Goal: Information Seeking & Learning: Learn about a topic

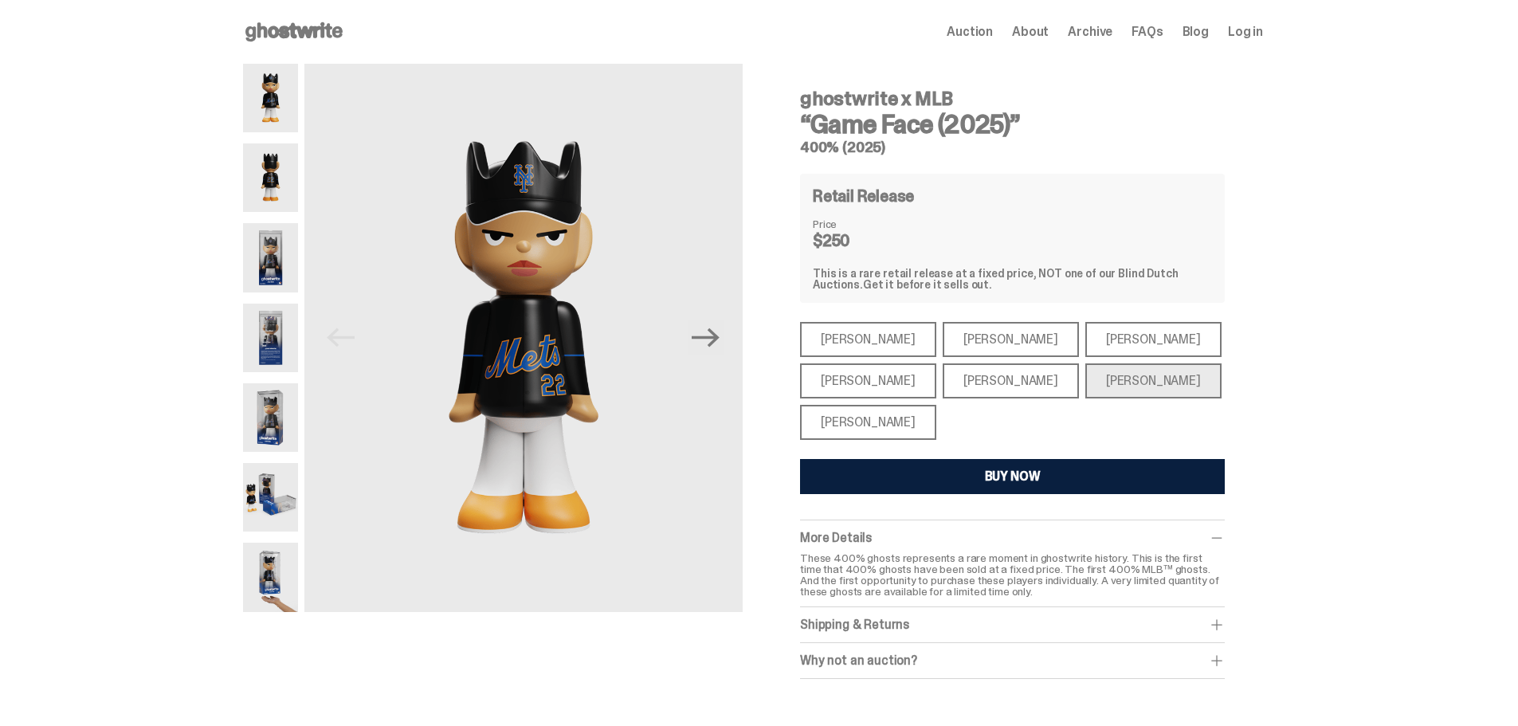
click at [1104, 33] on span "Archive" at bounding box center [1089, 31] width 45 height 13
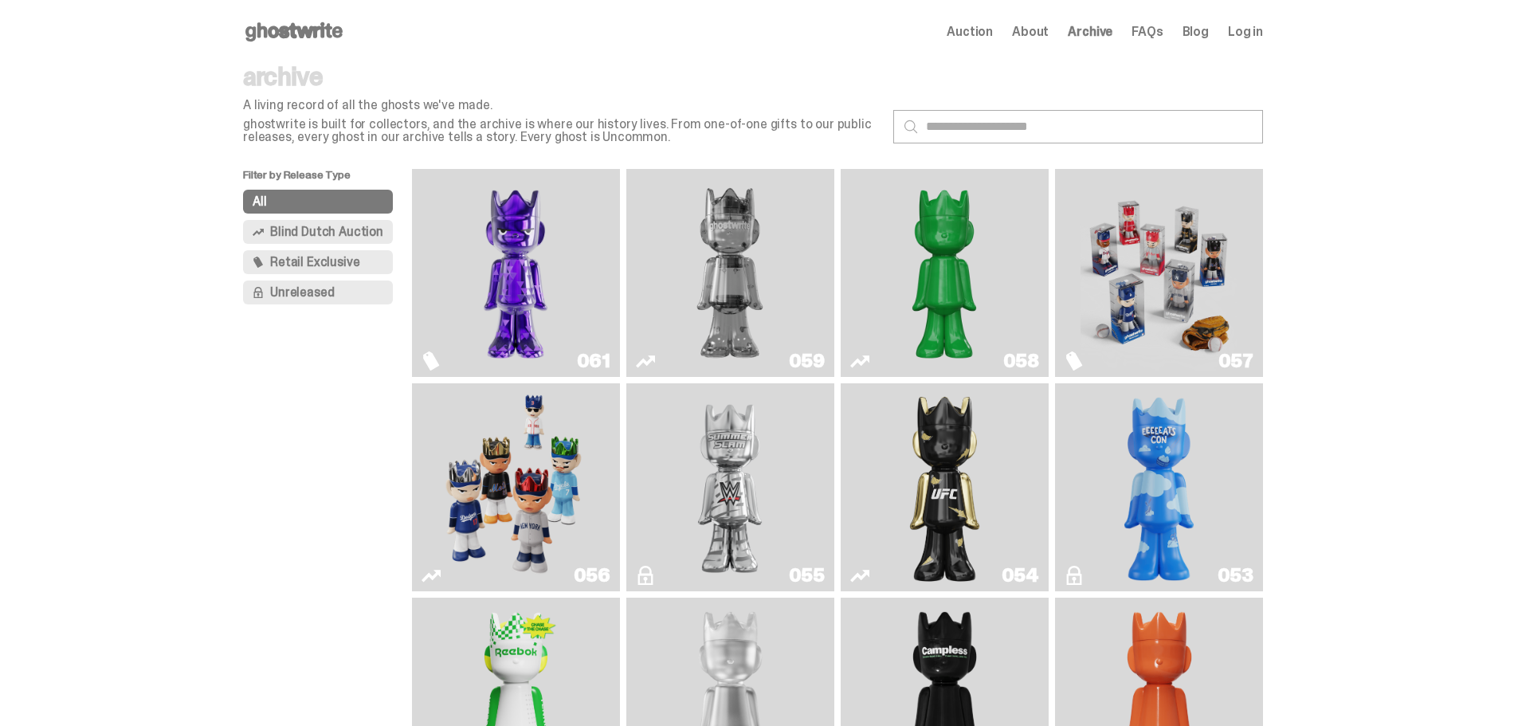
click at [1151, 256] on img "Game Face (2025)" at bounding box center [1158, 272] width 156 height 195
click at [554, 499] on img "Game Face (2025)" at bounding box center [515, 487] width 156 height 195
click at [981, 33] on span "Auction" at bounding box center [969, 31] width 46 height 13
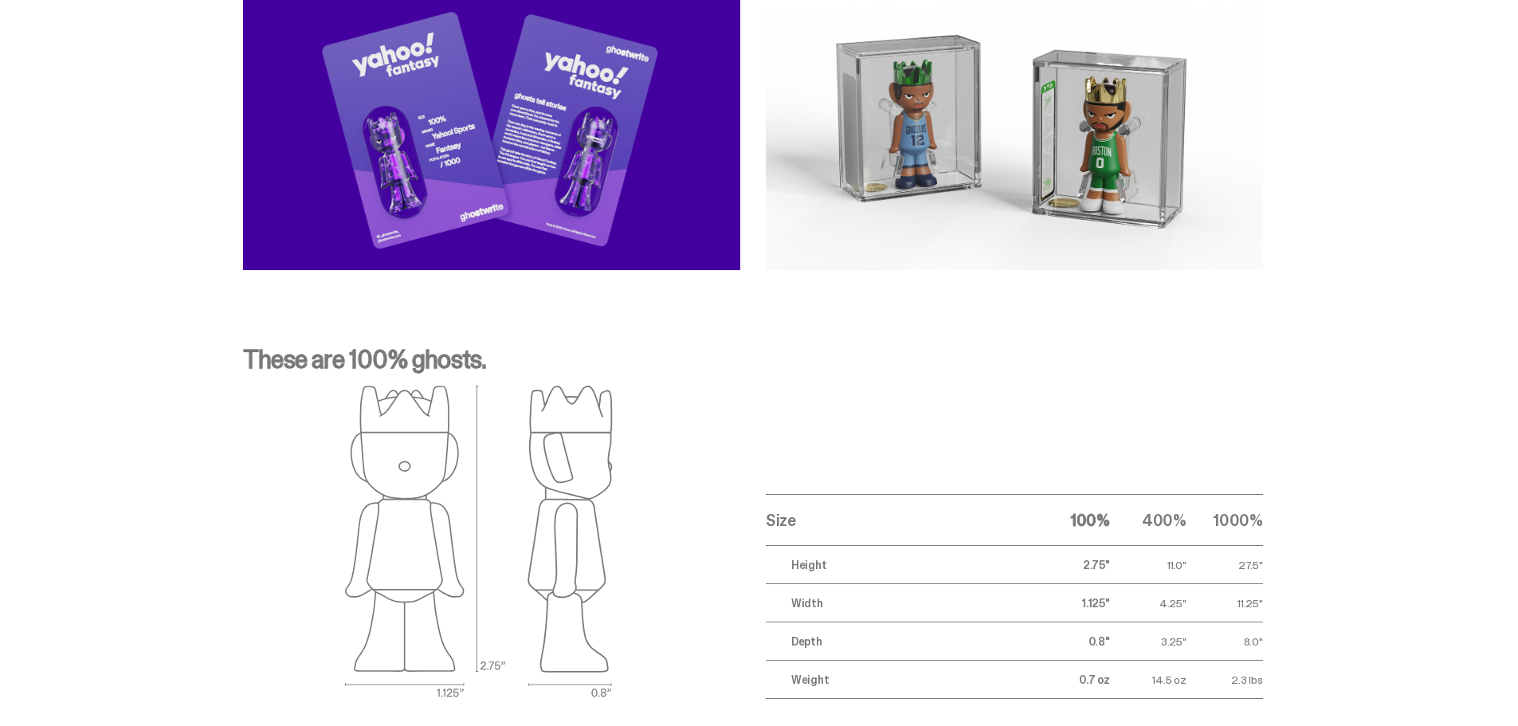
scroll to position [5735, 0]
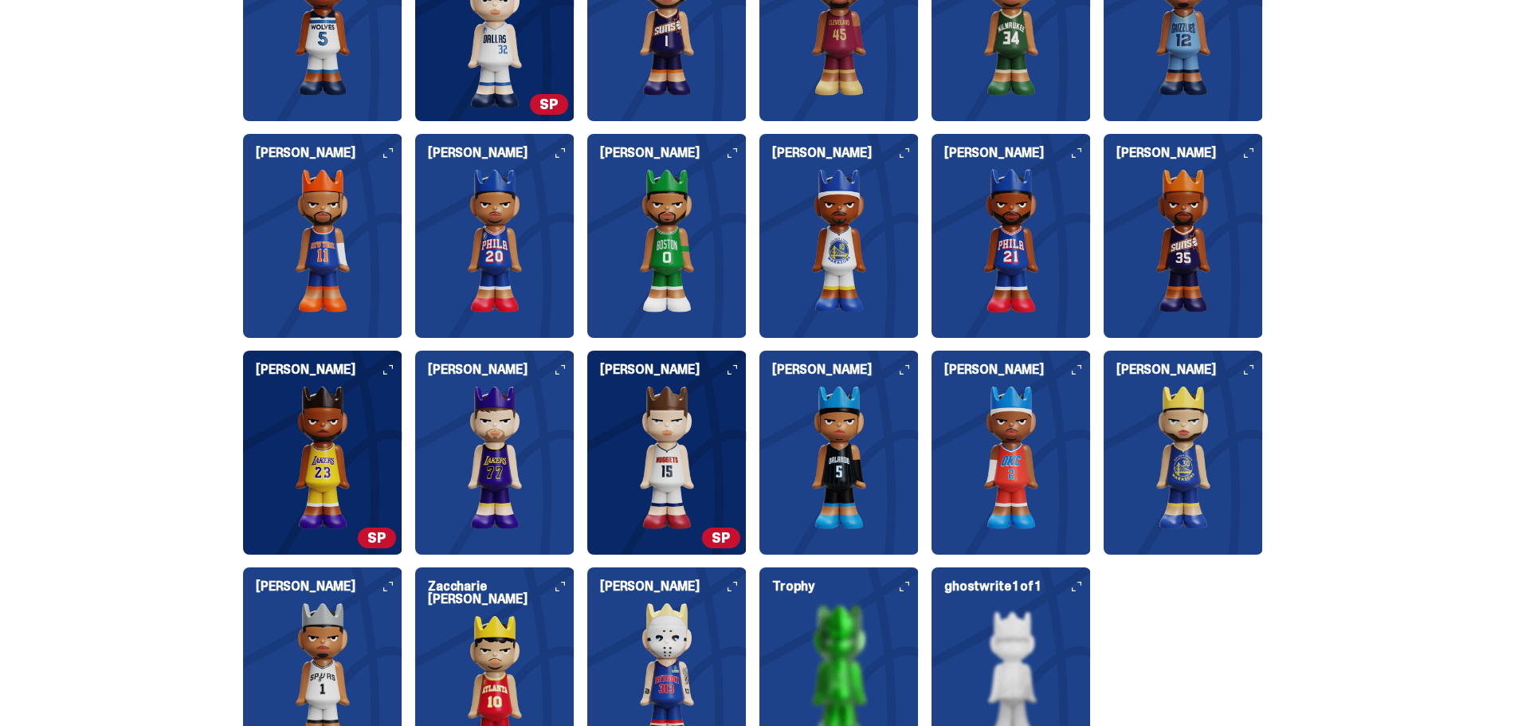
scroll to position [1830, 0]
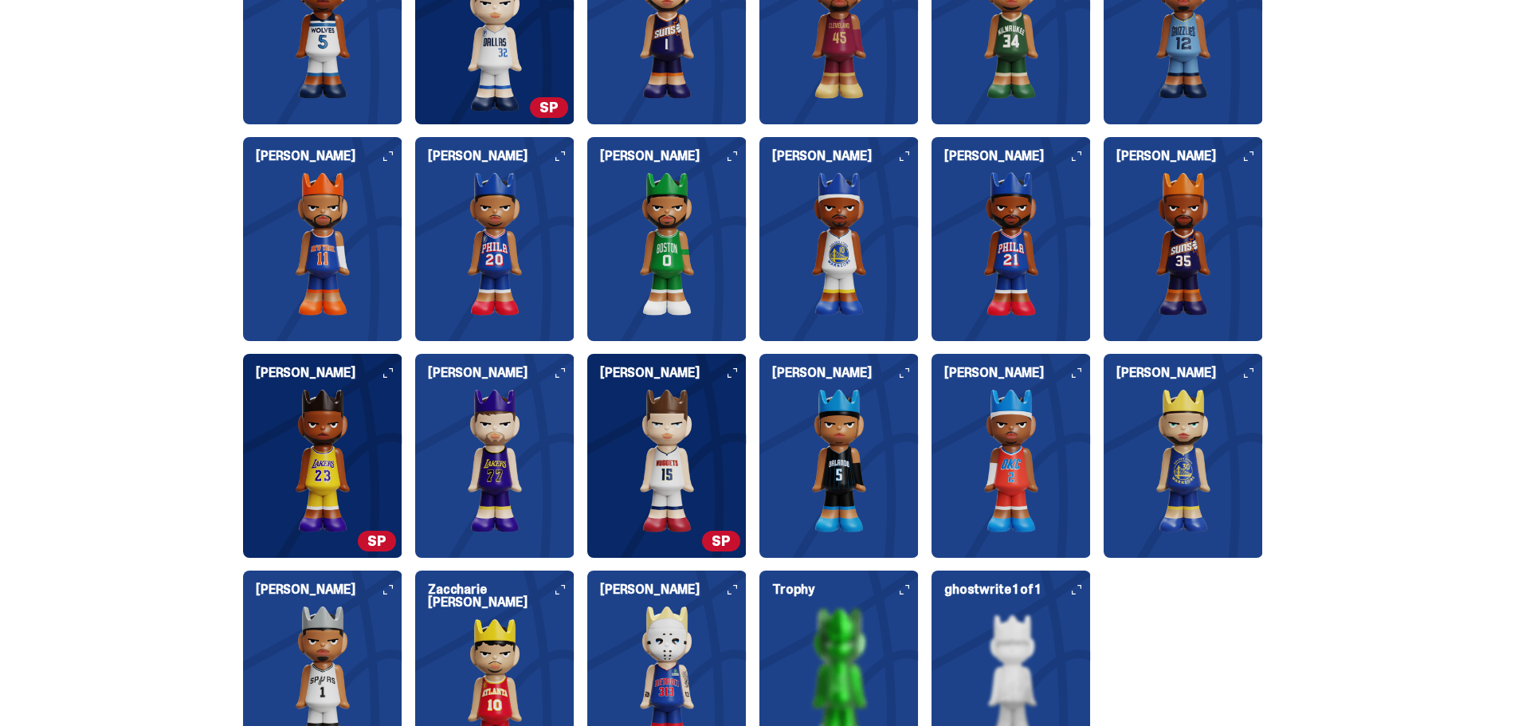
click at [720, 535] on span "SP" at bounding box center [721, 541] width 38 height 21
click at [733, 374] on icon at bounding box center [732, 373] width 10 height 10
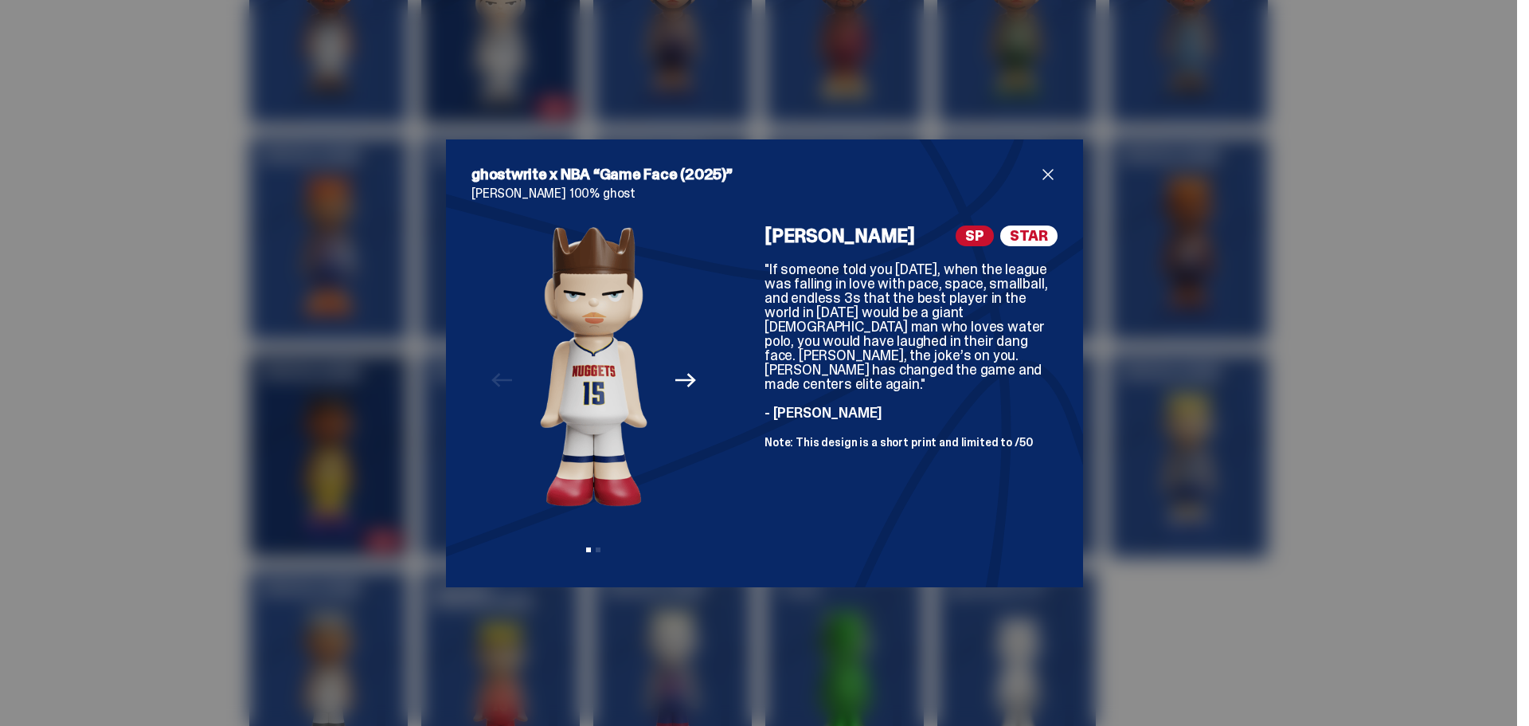
click at [1047, 174] on span "close" at bounding box center [1048, 174] width 19 height 19
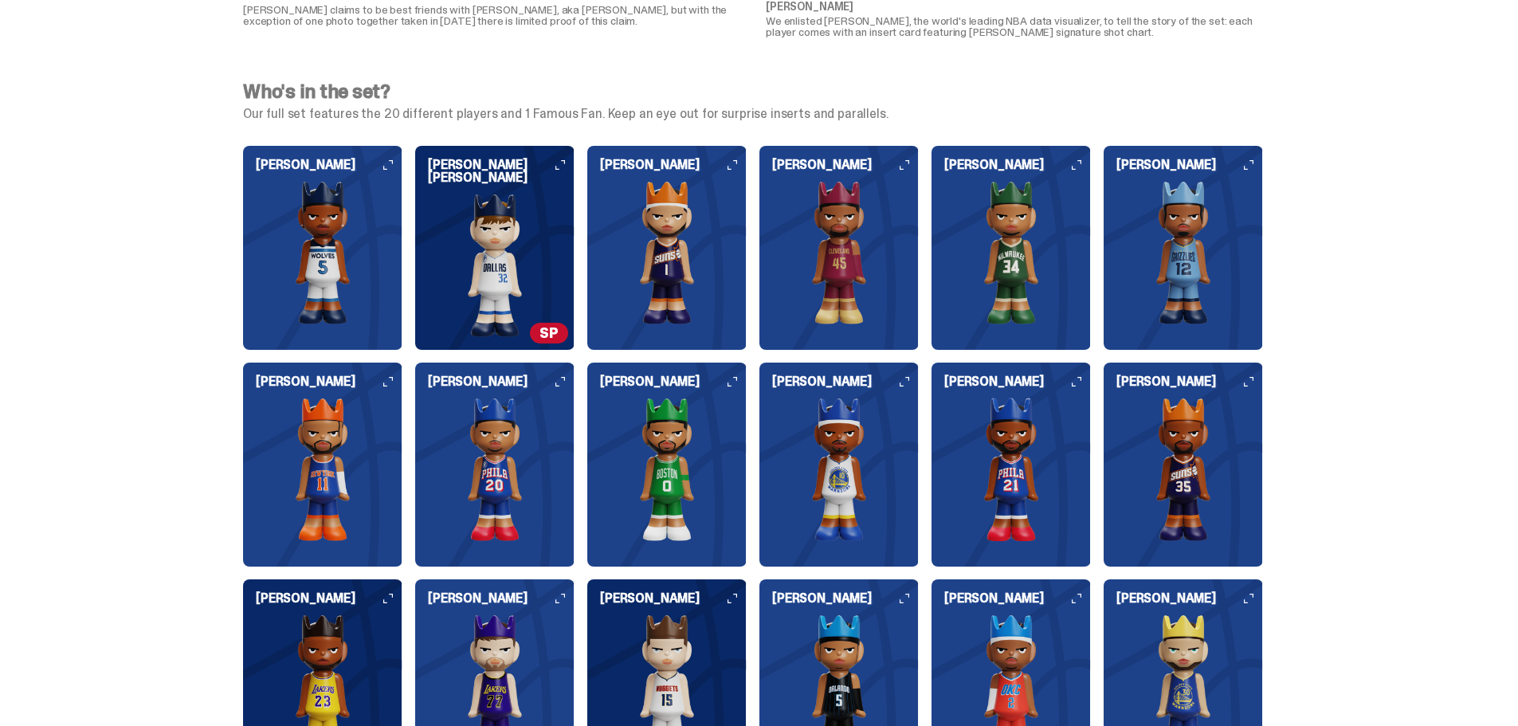
scroll to position [1591, 0]
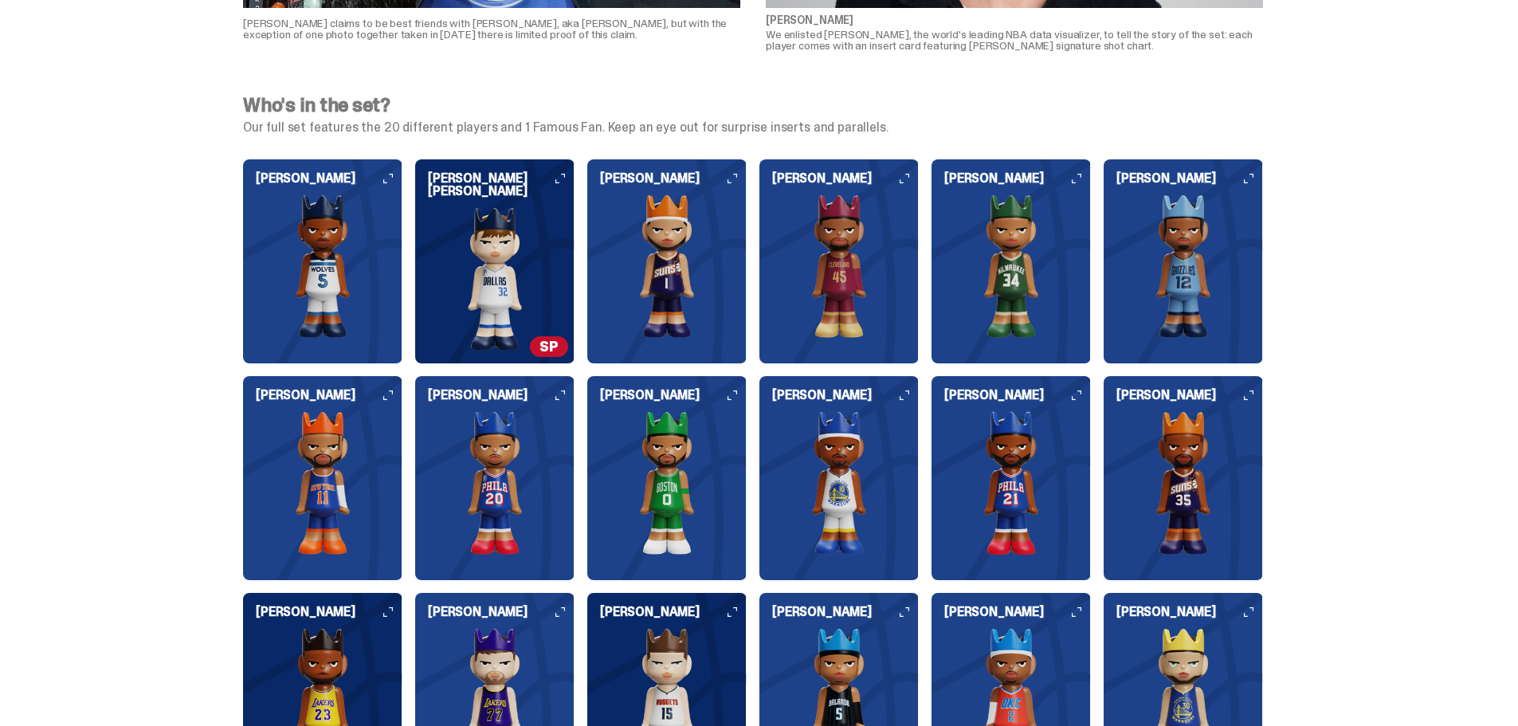
click at [673, 254] on img at bounding box center [666, 265] width 159 height 143
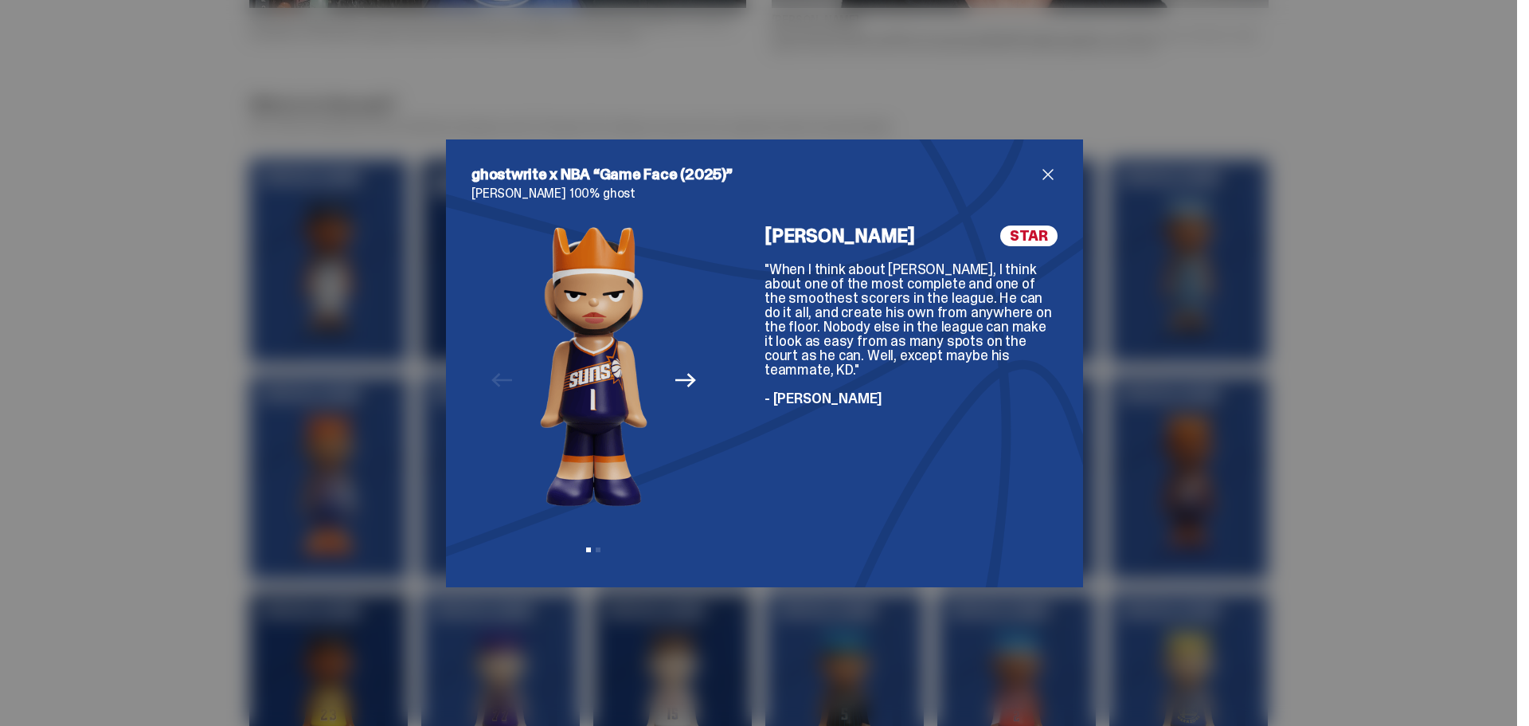
click at [1041, 171] on span "close" at bounding box center [1048, 174] width 19 height 19
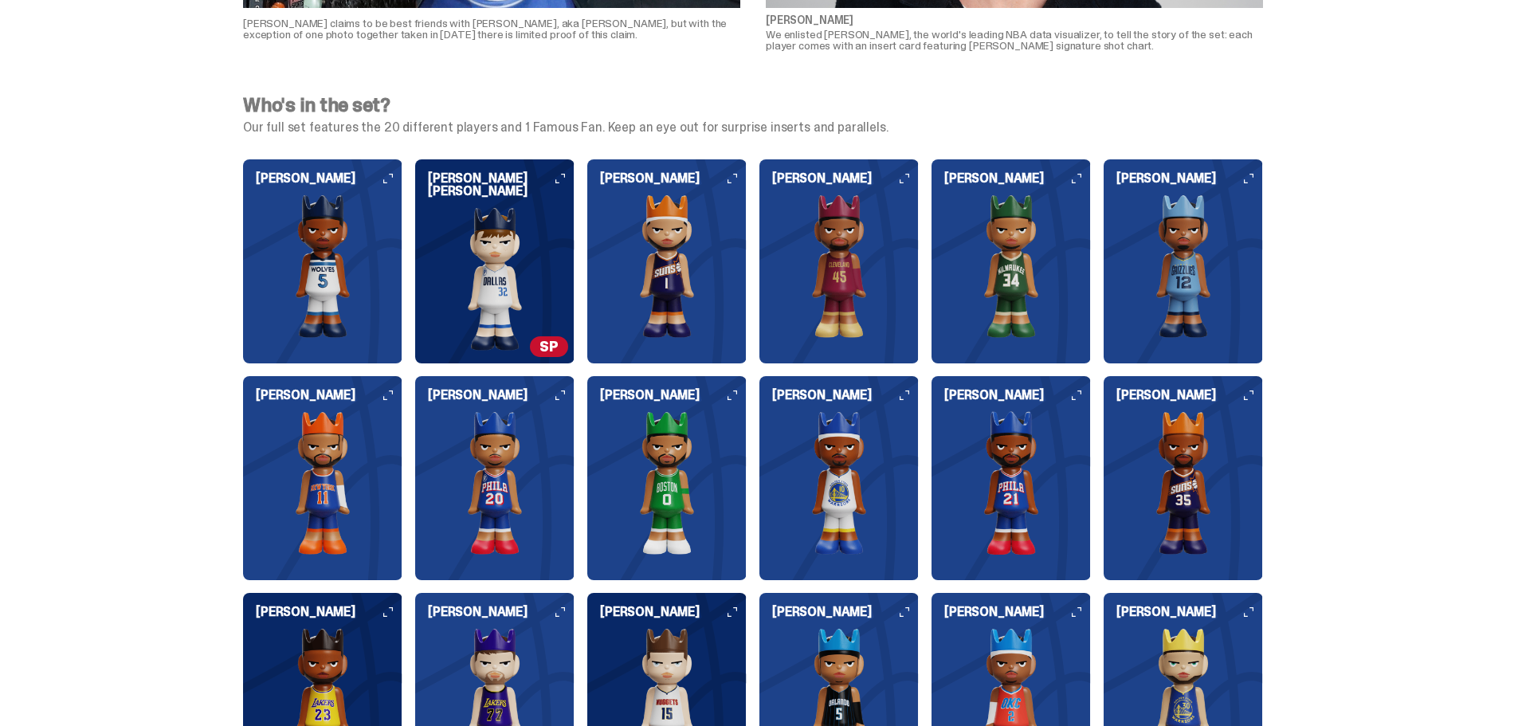
click at [586, 253] on div "Anthony Edwards Cooper Flagg SP Devin Booker Donovan Mitchell Giannis Antetokou…" at bounding box center [753, 586] width 1020 height 854
click at [562, 256] on img at bounding box center [494, 278] width 159 height 143
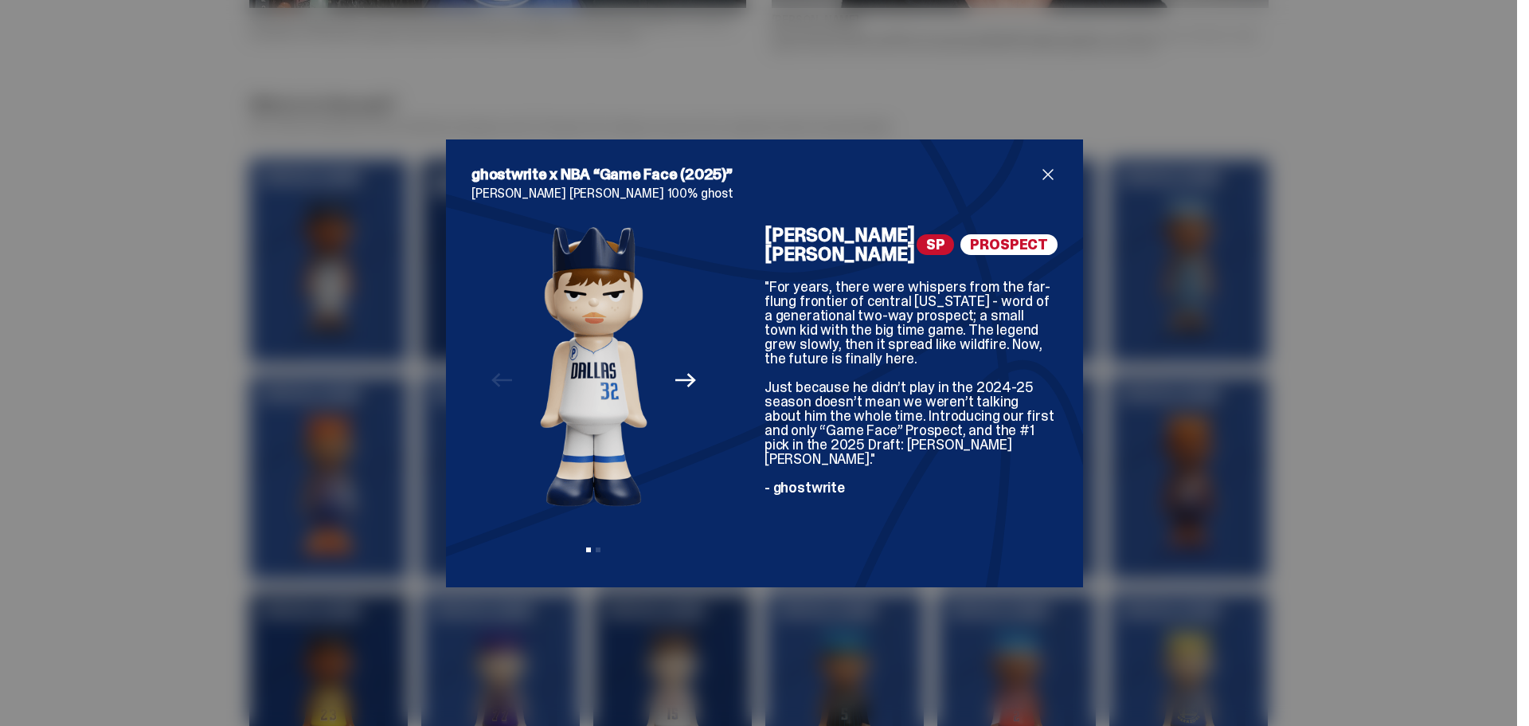
click at [1021, 178] on h2 "ghostwrite x NBA “Game Face (2025)”" at bounding box center [755, 174] width 567 height 19
click at [1039, 178] on span "close" at bounding box center [1048, 174] width 19 height 19
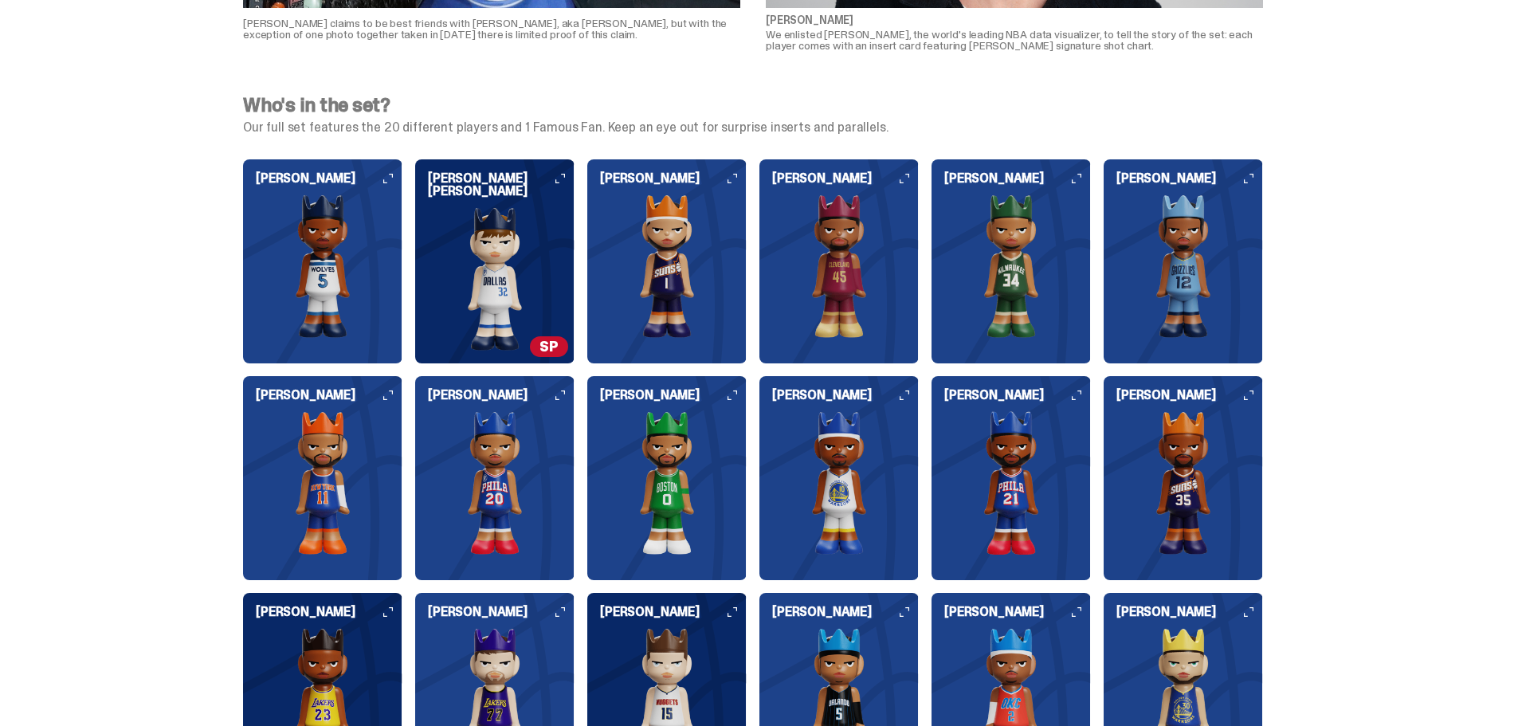
click at [523, 444] on img at bounding box center [494, 482] width 159 height 143
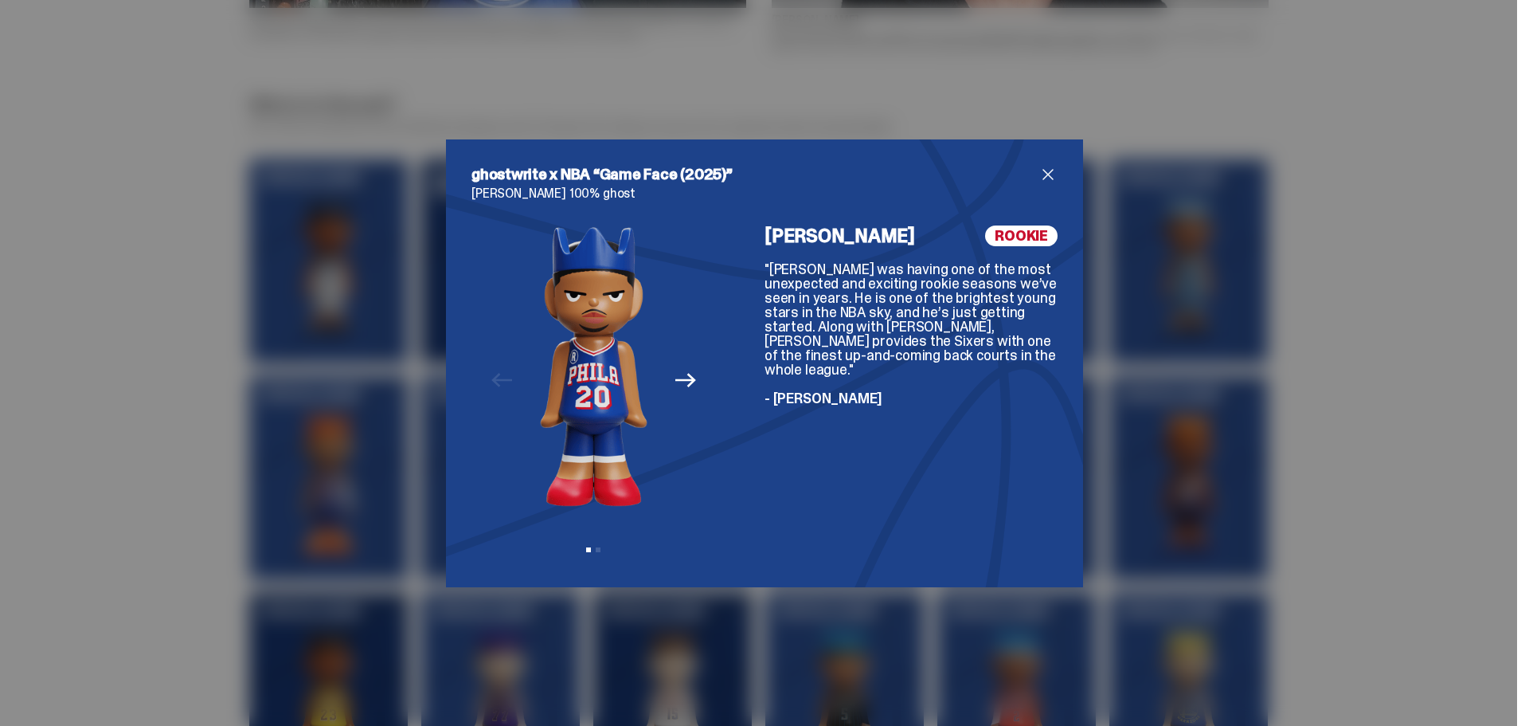
click at [1041, 174] on span "close" at bounding box center [1048, 174] width 19 height 19
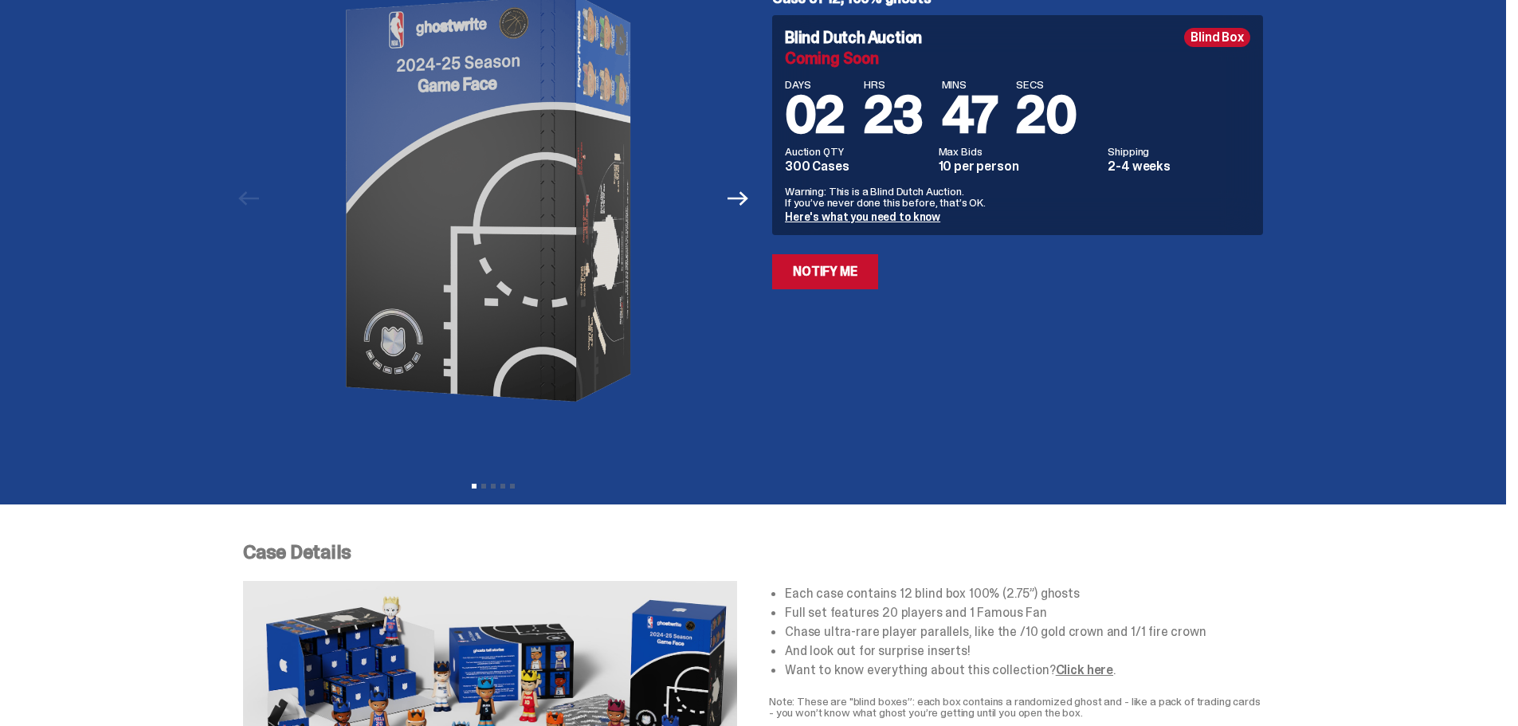
scroll to position [77, 0]
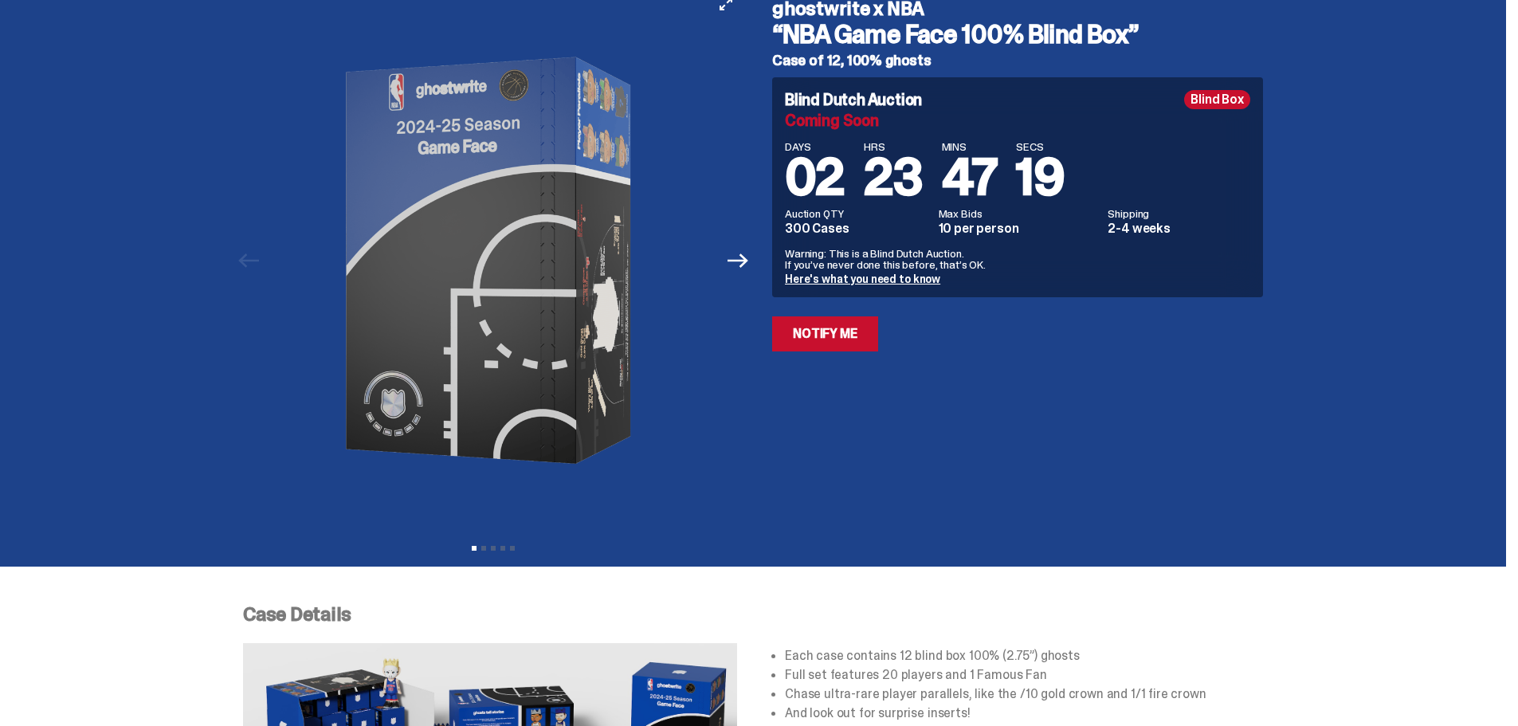
click at [743, 275] on button "Next" at bounding box center [737, 260] width 35 height 35
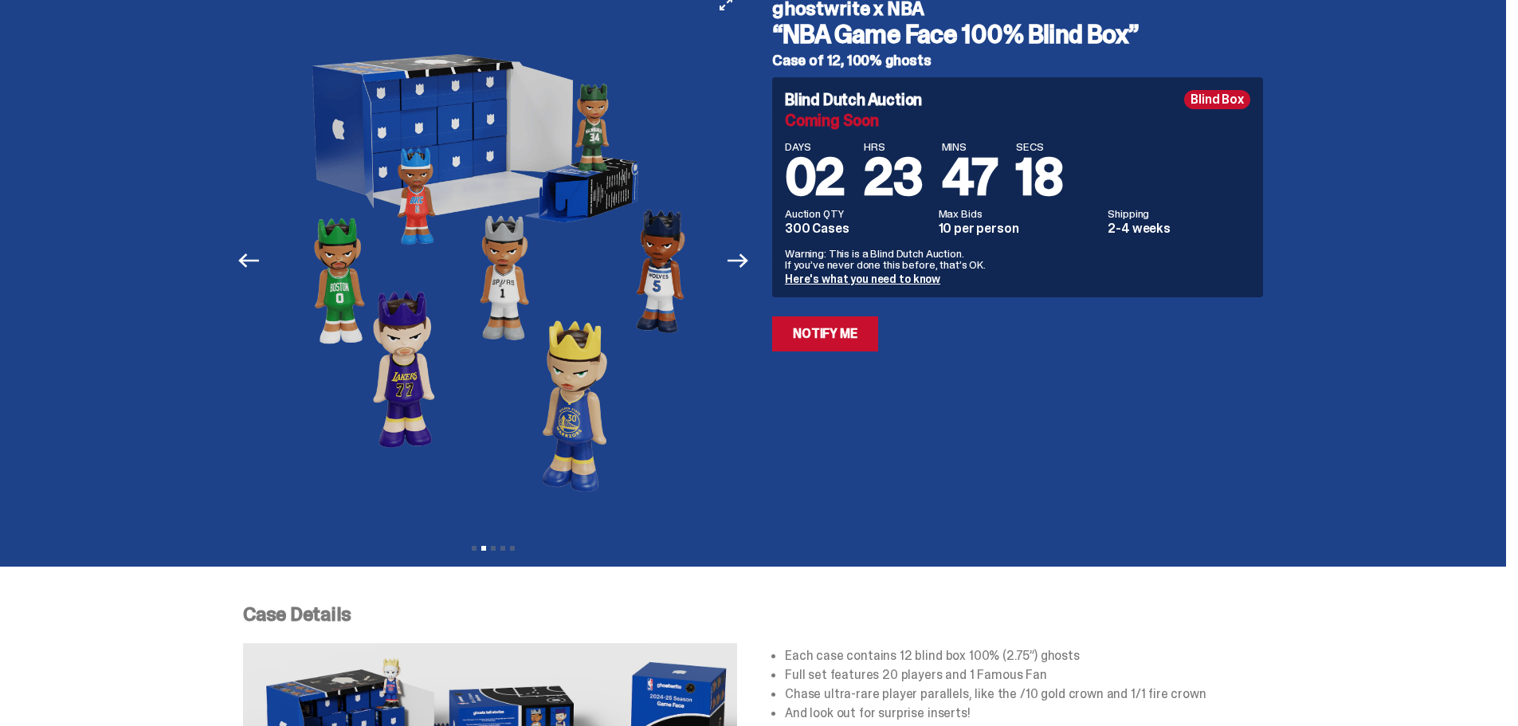
click at [743, 275] on button "Next" at bounding box center [737, 260] width 35 height 35
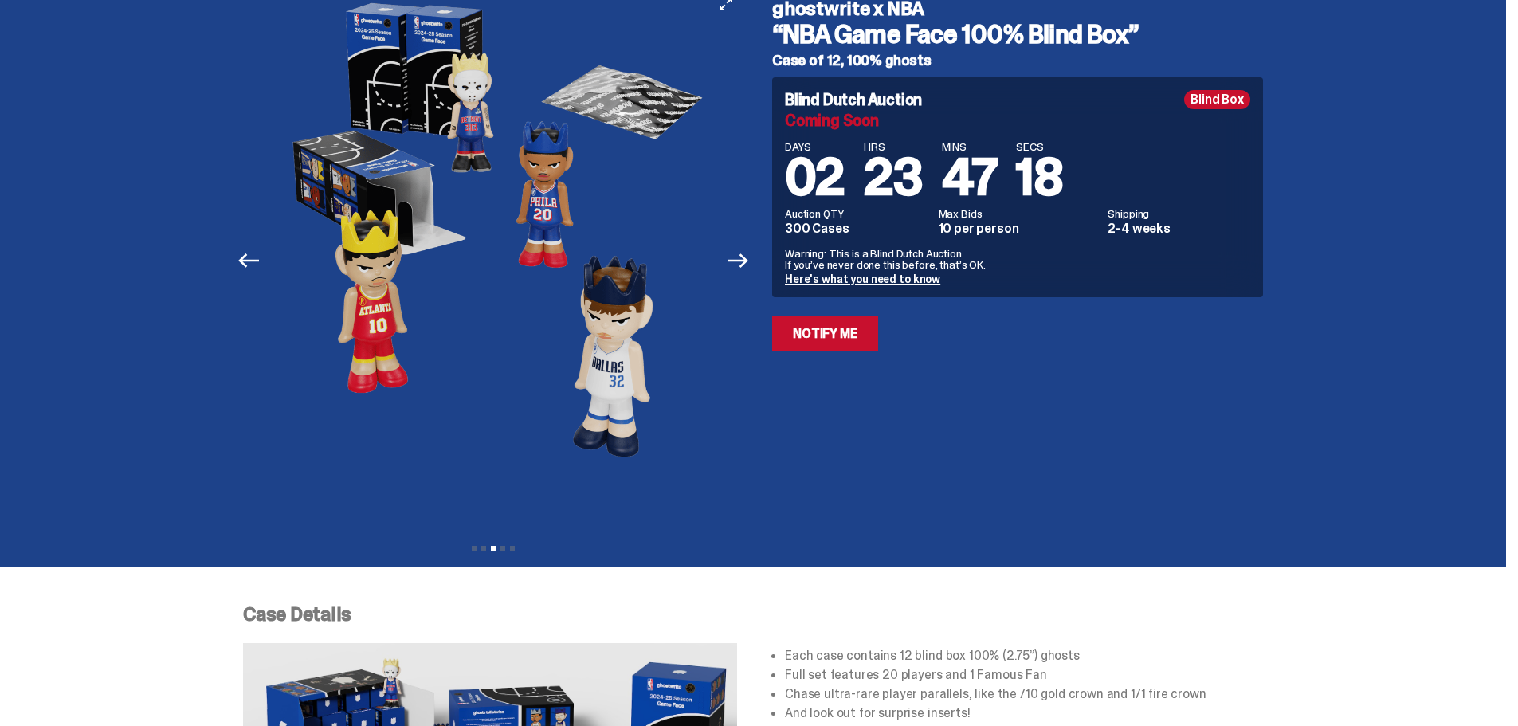
click at [743, 276] on button "Next" at bounding box center [737, 260] width 35 height 35
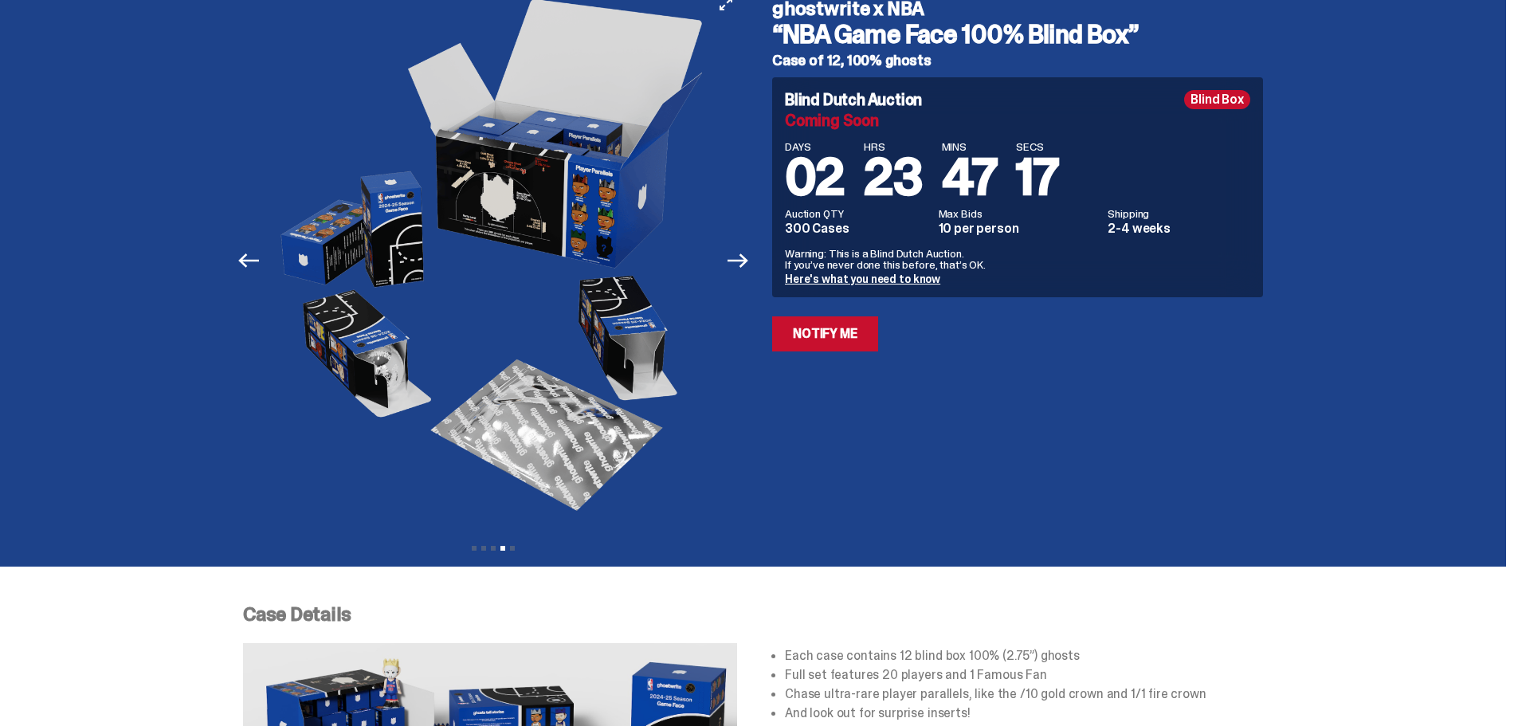
click at [743, 276] on button "Next" at bounding box center [737, 260] width 35 height 35
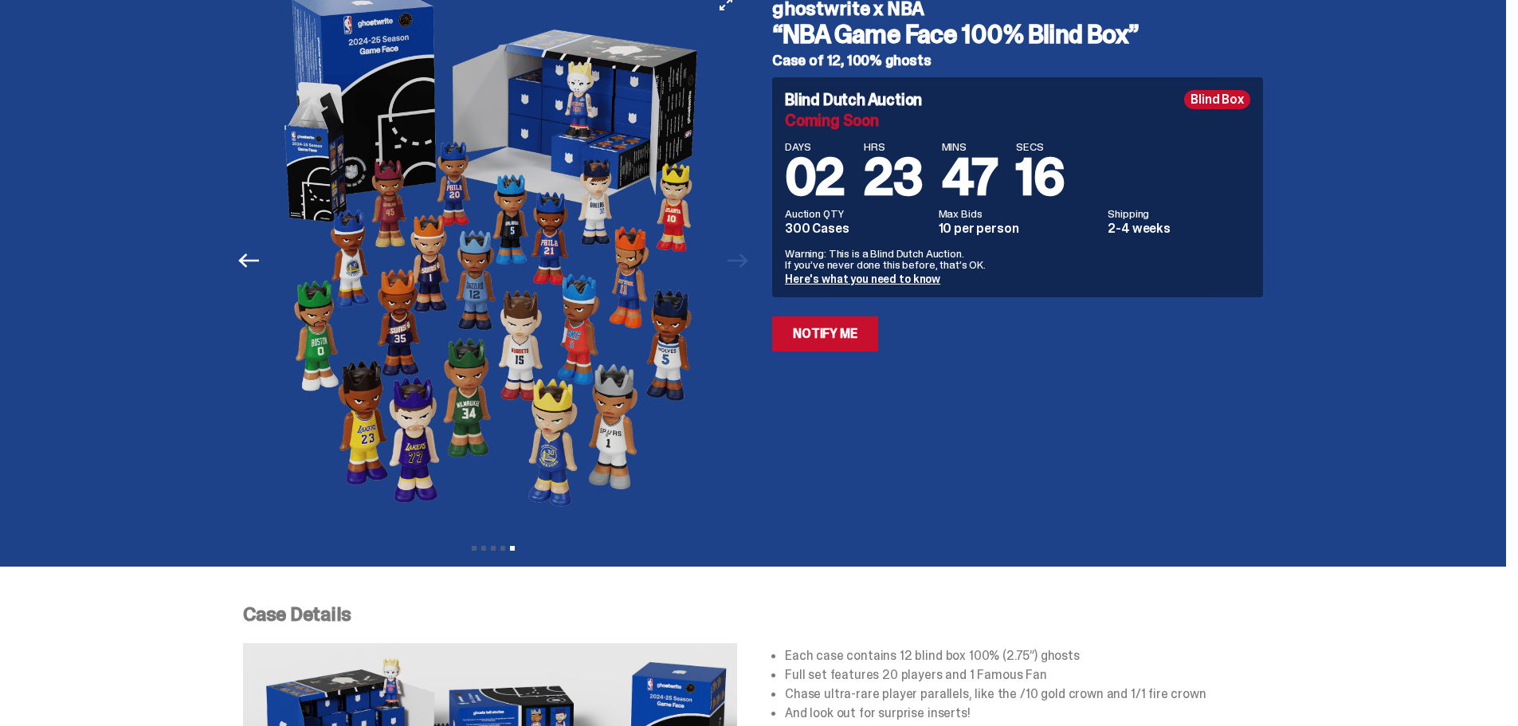
click at [743, 276] on div at bounding box center [494, 260] width 500 height 548
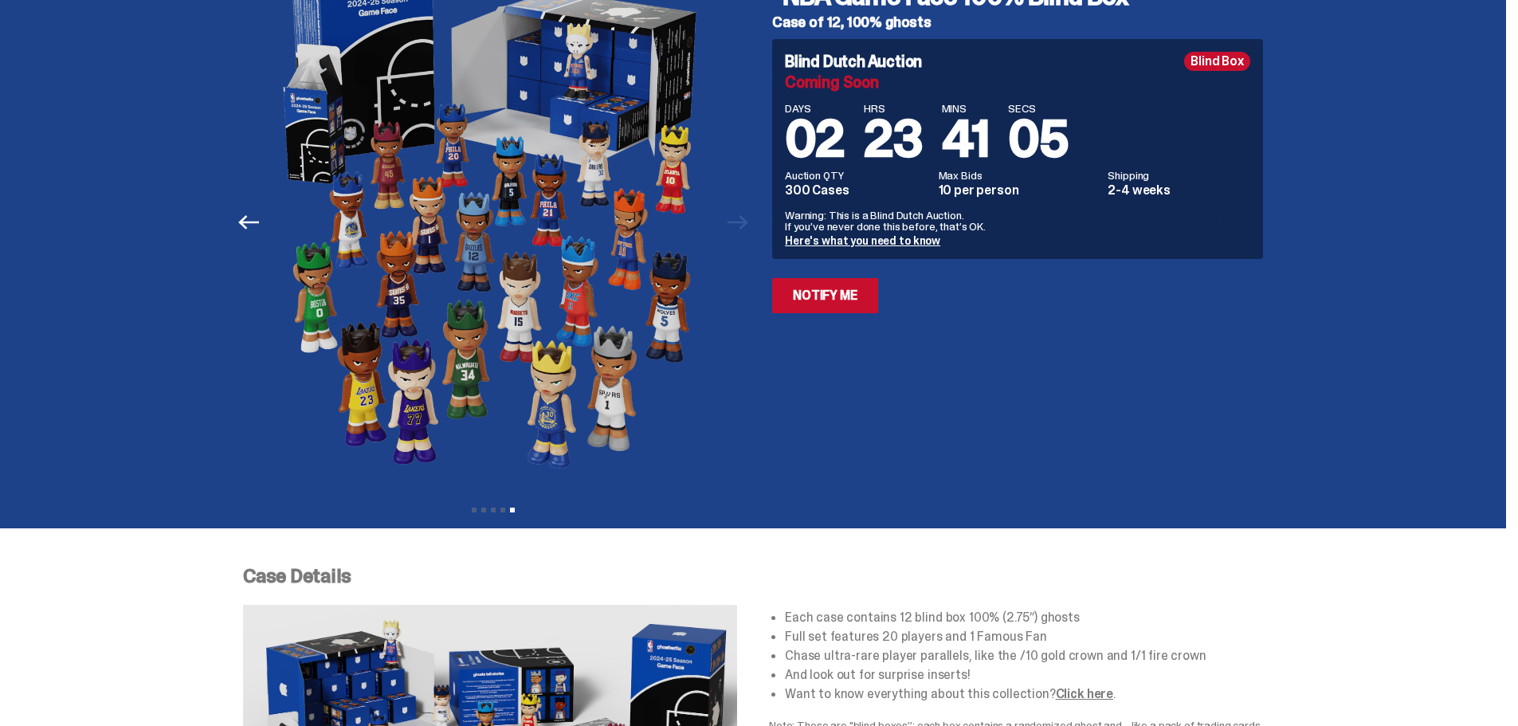
scroll to position [0, 0]
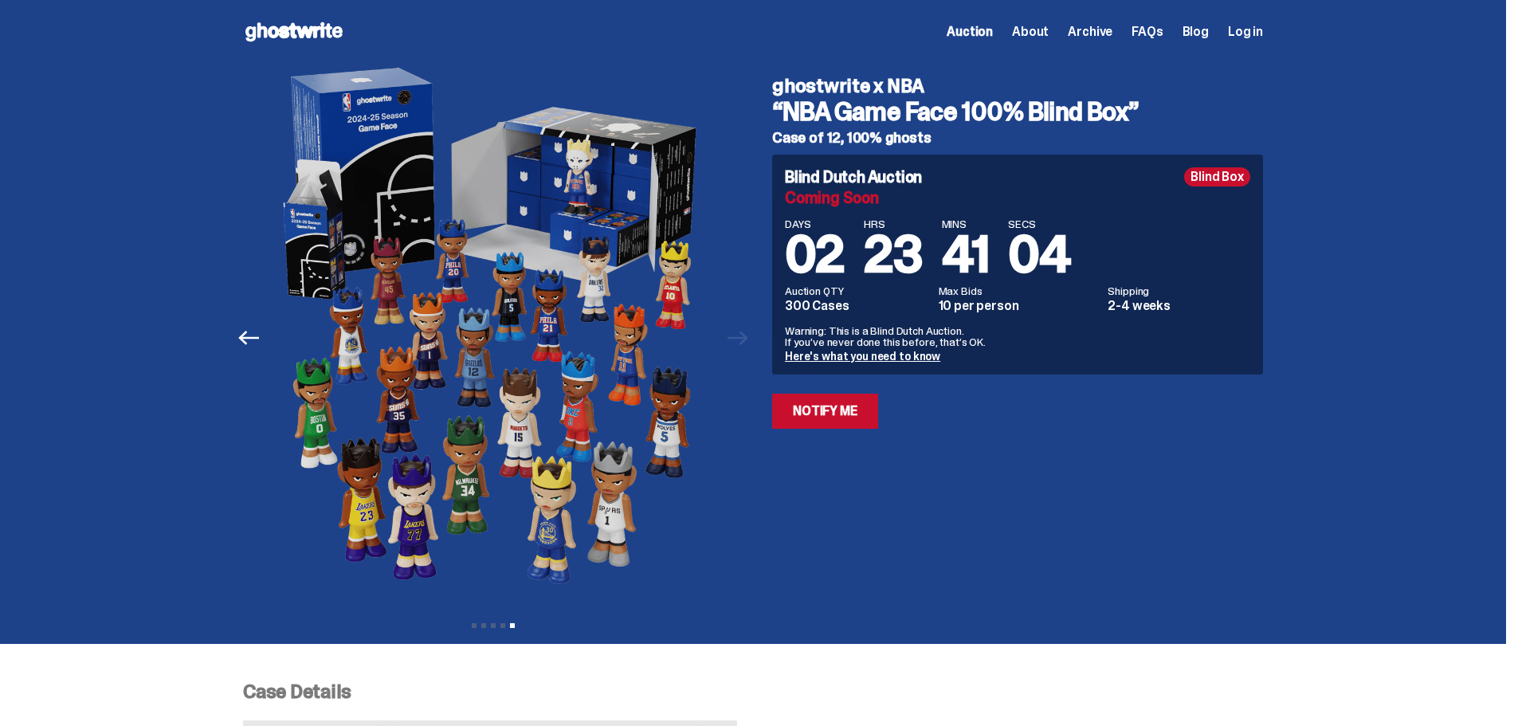
click at [281, 31] on use at bounding box center [293, 31] width 97 height 19
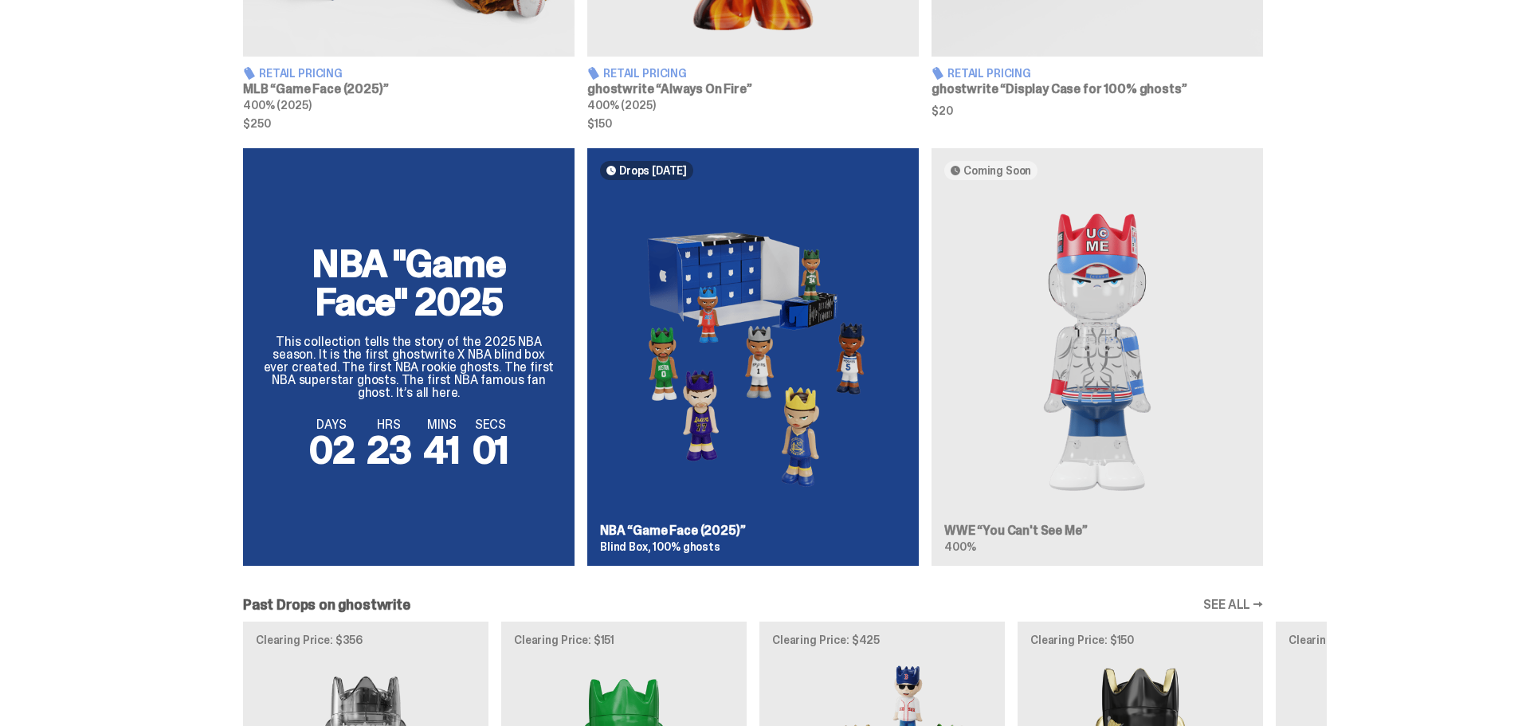
scroll to position [956, 0]
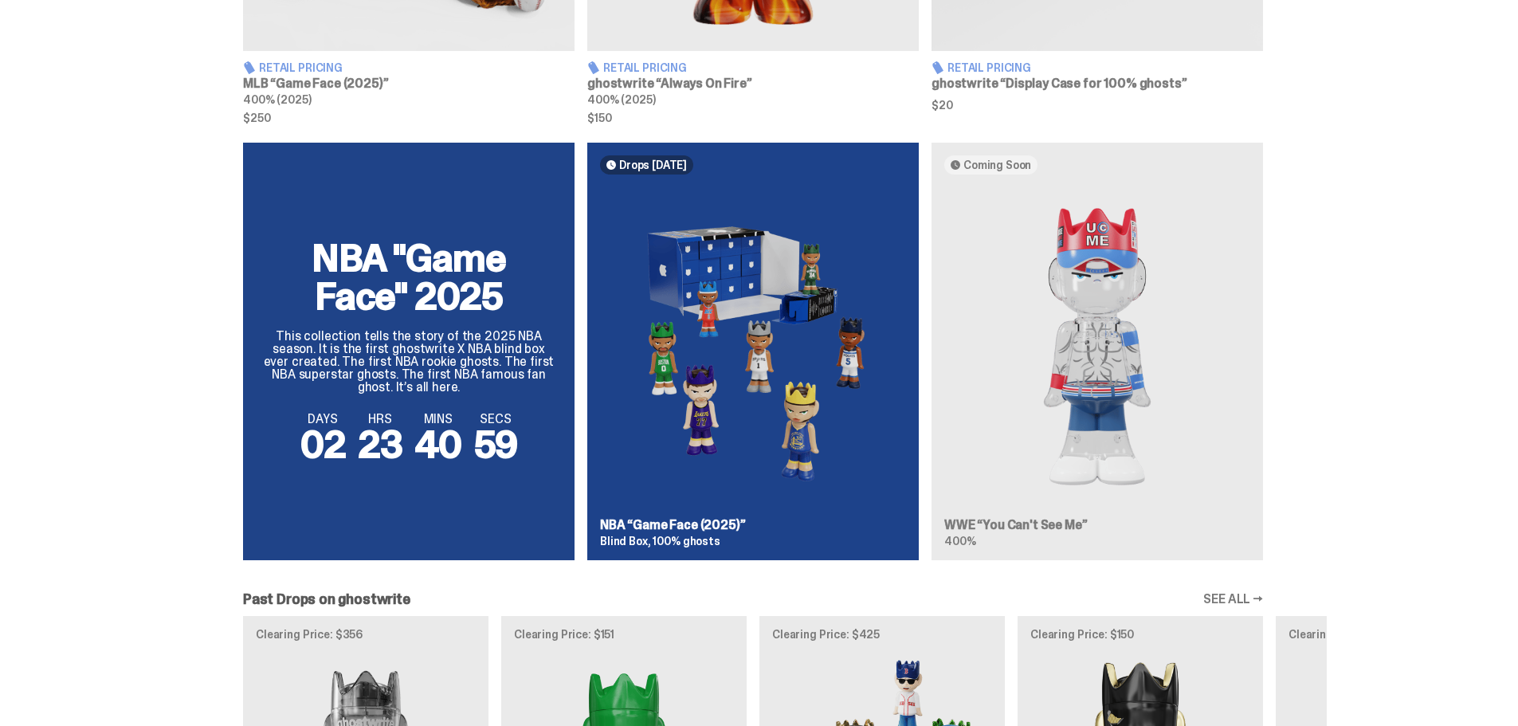
click at [1089, 328] on div "NBA "Game Face" 2025 This collection tells the story of the 2025 NBA season. It…" at bounding box center [752, 358] width 1147 height 430
click at [1103, 418] on div "NBA "Game Face" 2025 This collection tells the story of the 2025 NBA season. It…" at bounding box center [752, 358] width 1147 height 430
click at [1009, 523] on div "NBA "Game Face" 2025 This collection tells the story of the 2025 NBA season. It…" at bounding box center [752, 358] width 1147 height 430
click at [1125, 419] on div "NBA "Game Face" 2025 This collection tells the story of the 2025 NBA season. It…" at bounding box center [752, 358] width 1147 height 430
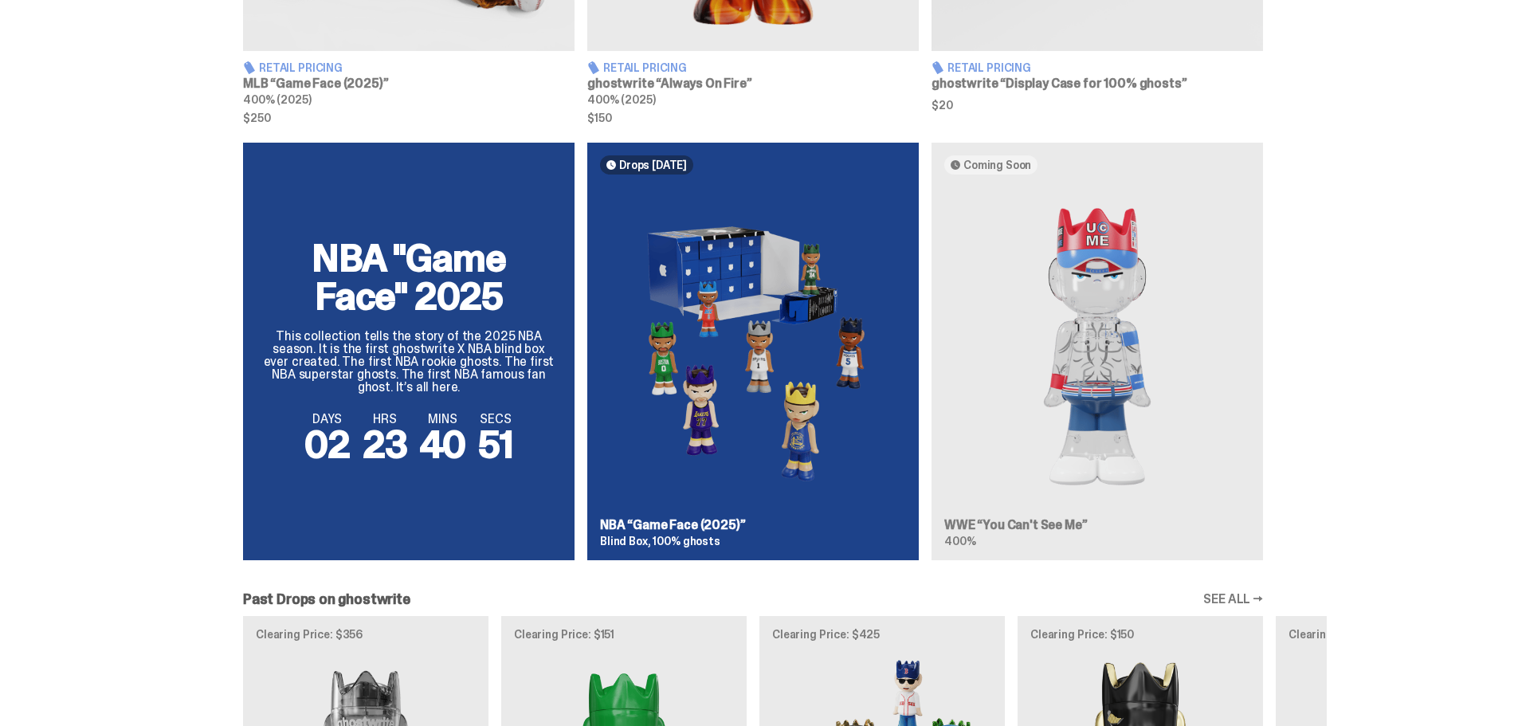
click at [1125, 419] on div "NBA "Game Face" 2025 This collection tells the story of the 2025 NBA season. It…" at bounding box center [752, 358] width 1147 height 430
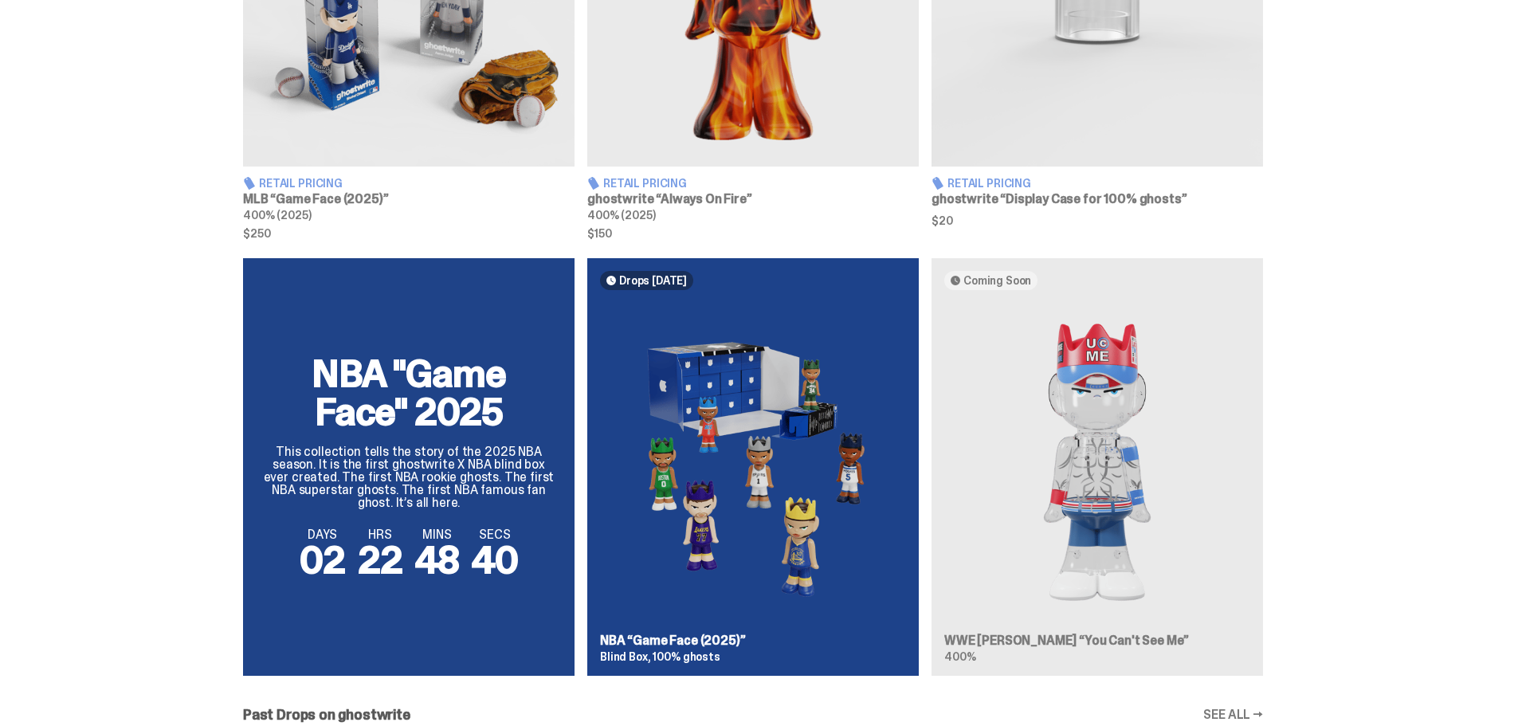
scroll to position [876, 0]
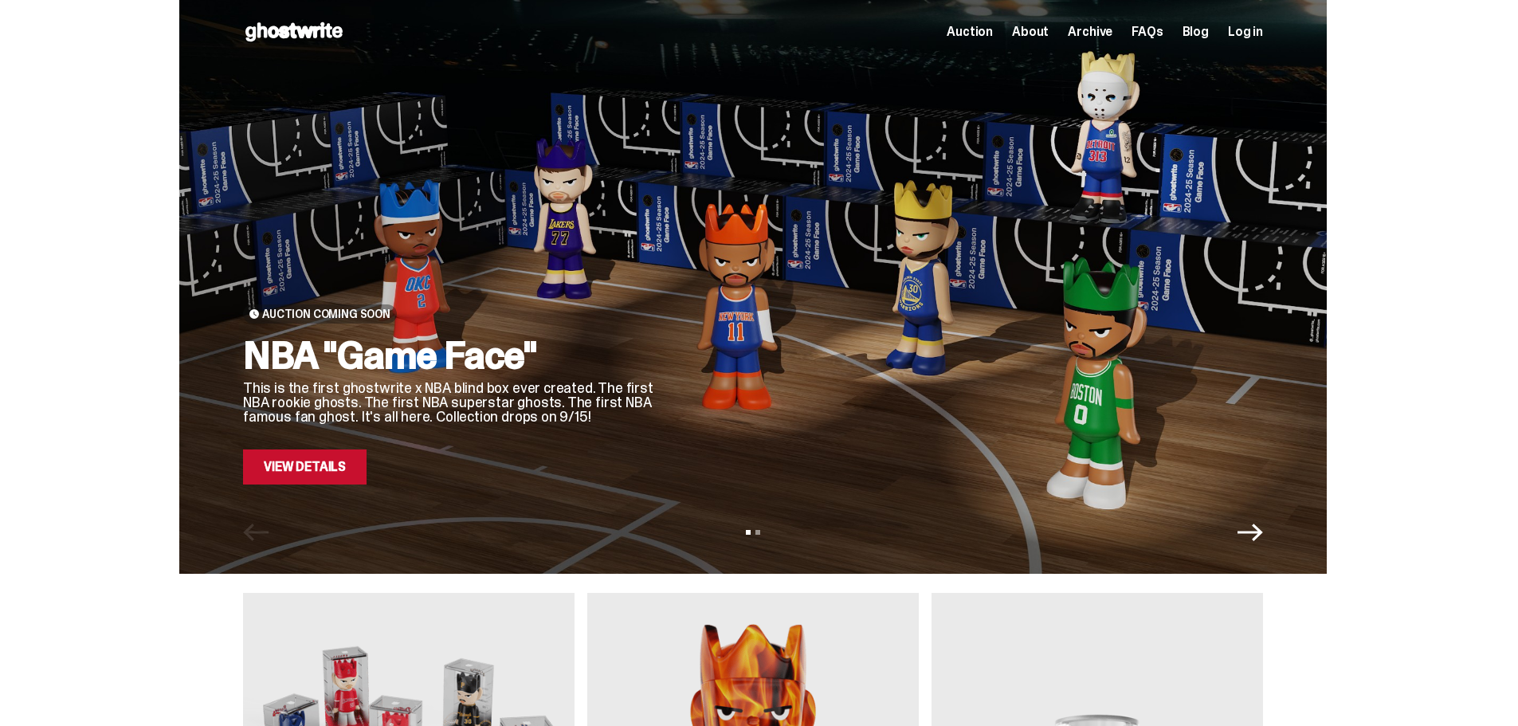
click at [1261, 535] on icon "Next" at bounding box center [1249, 531] width 25 height 25
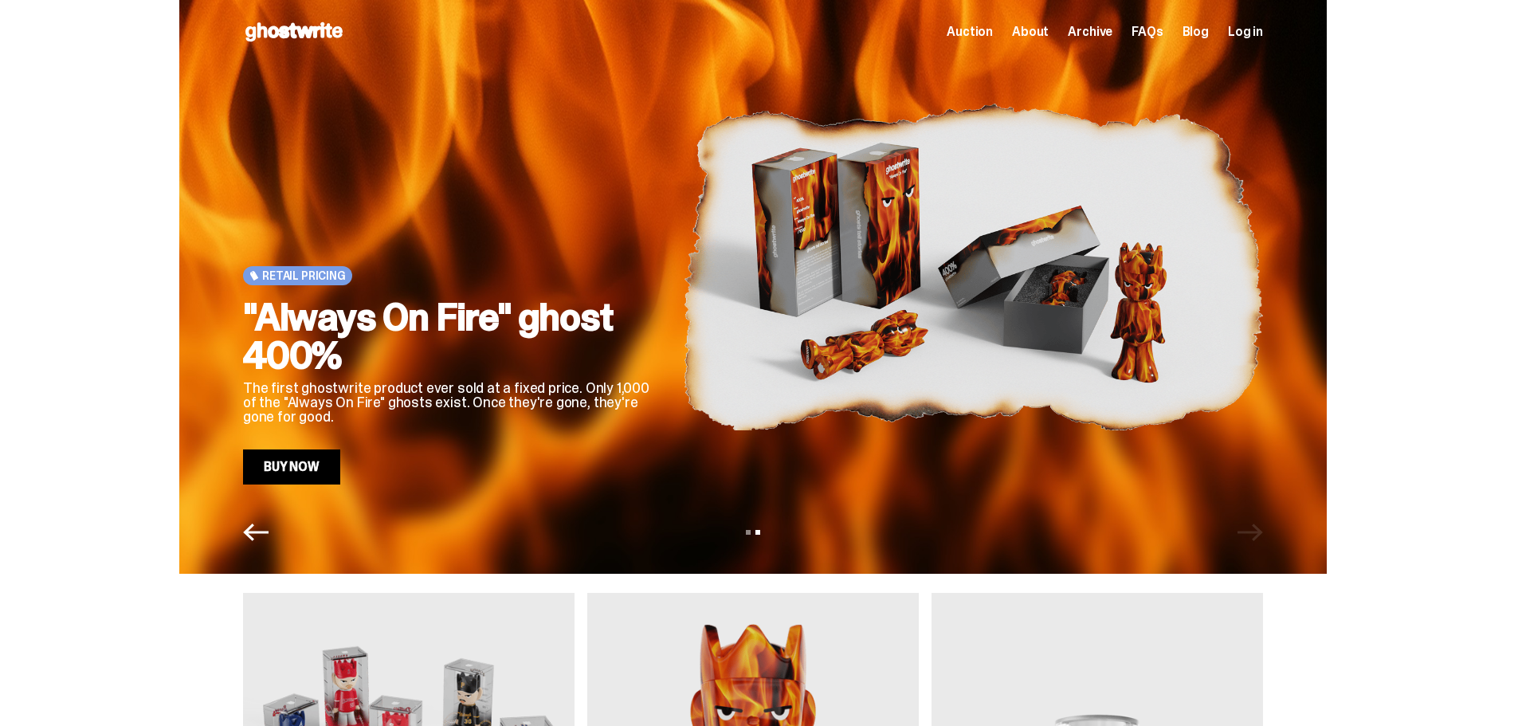
click at [268, 546] on div "Retail Pricing "Always On Fire" ghost 400% The first ghostwrite product ever so…" at bounding box center [752, 287] width 1147 height 574
click at [253, 538] on icon "Previous" at bounding box center [255, 531] width 25 height 25
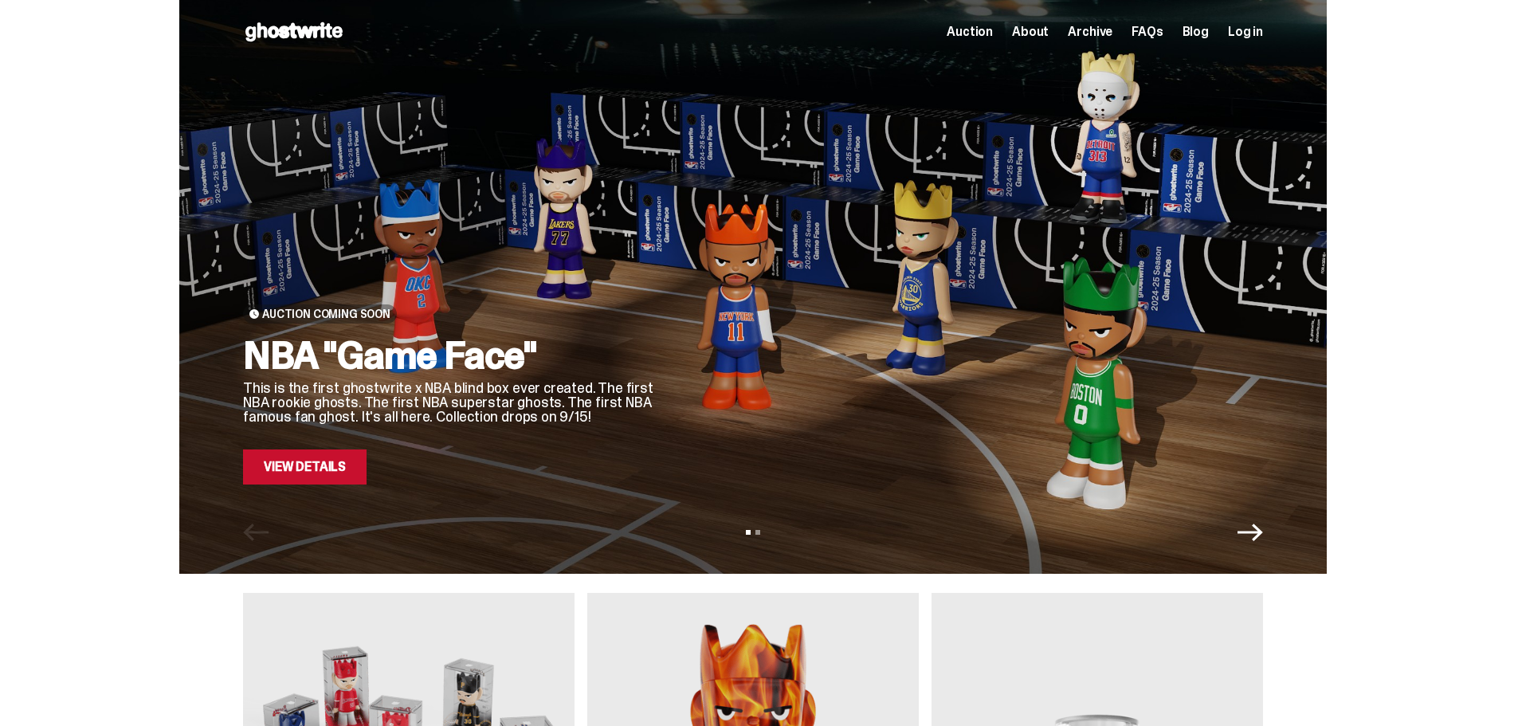
click at [1107, 28] on span "Archive" at bounding box center [1089, 31] width 45 height 13
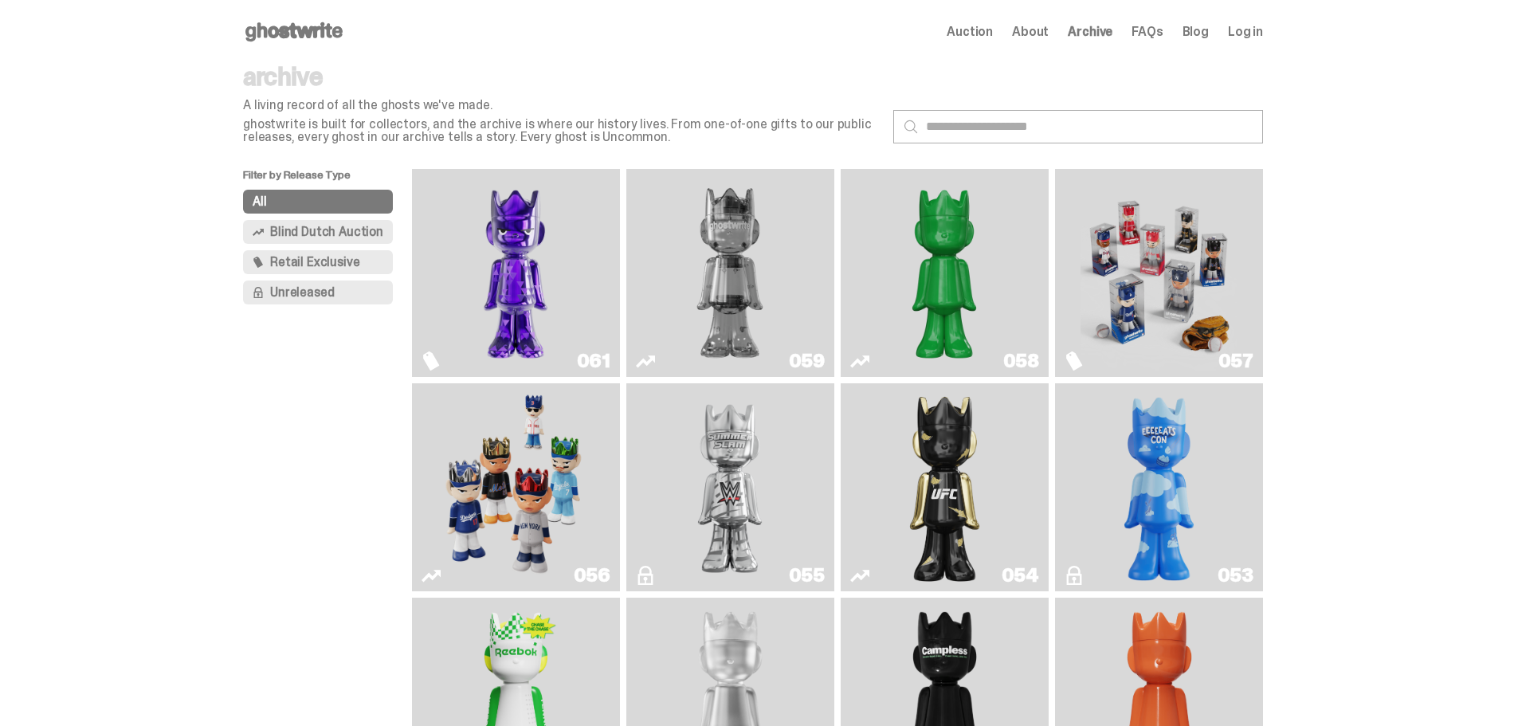
click at [973, 30] on span "Auction" at bounding box center [969, 31] width 46 height 13
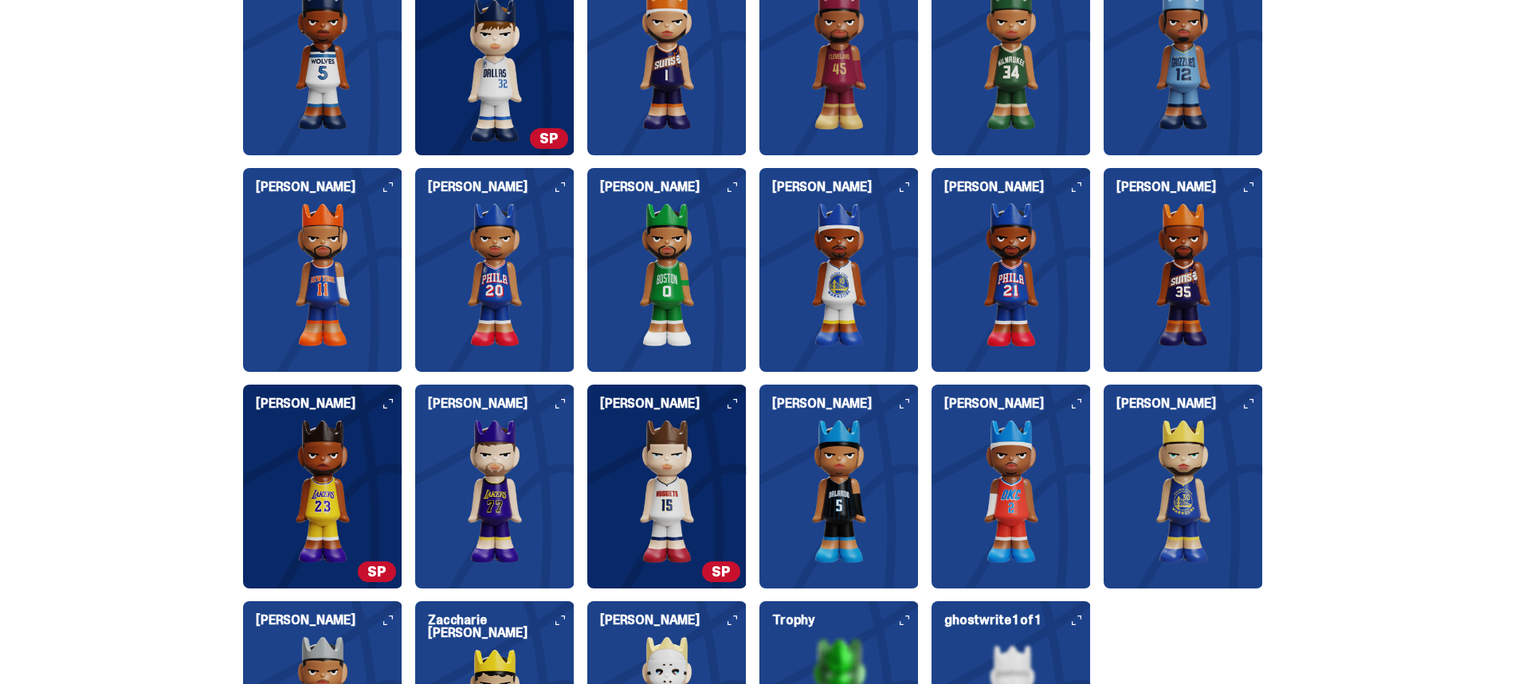
scroll to position [1712, 0]
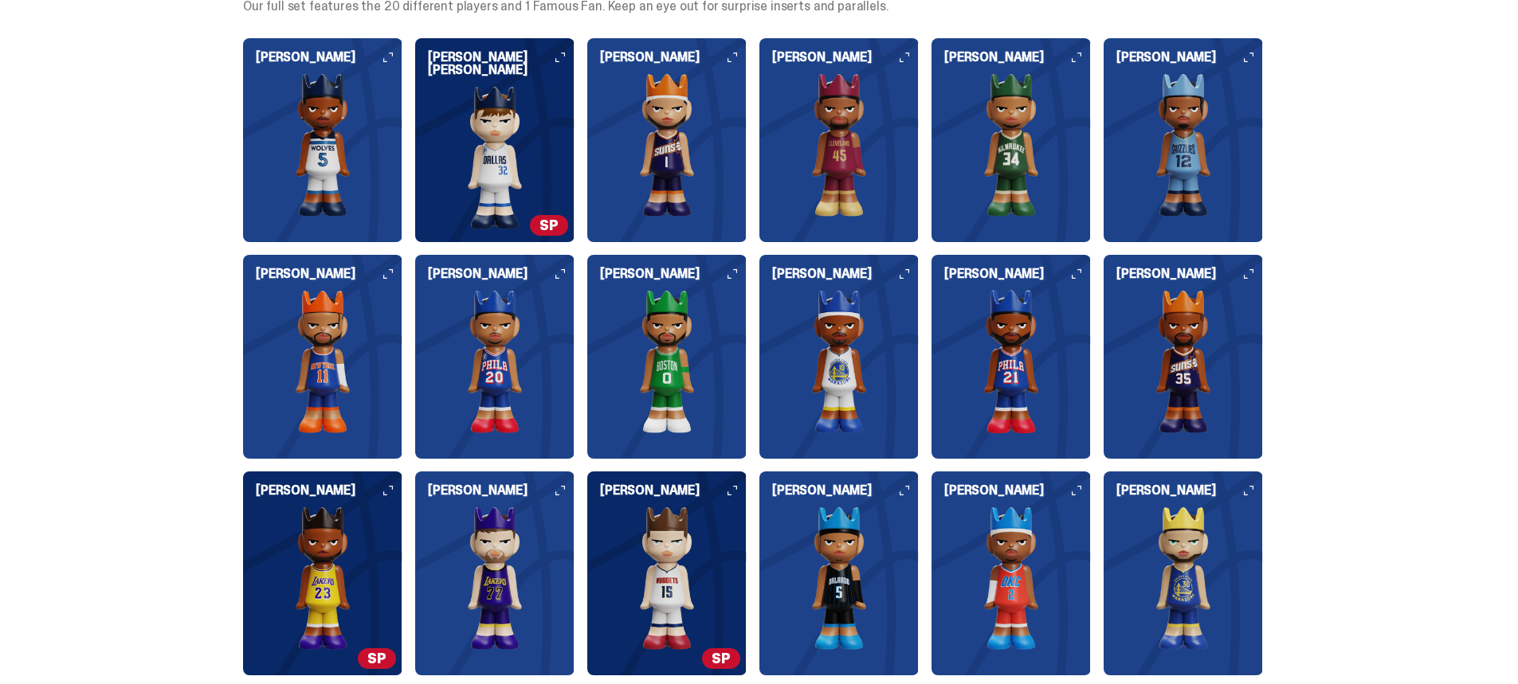
click at [537, 116] on img at bounding box center [494, 157] width 159 height 143
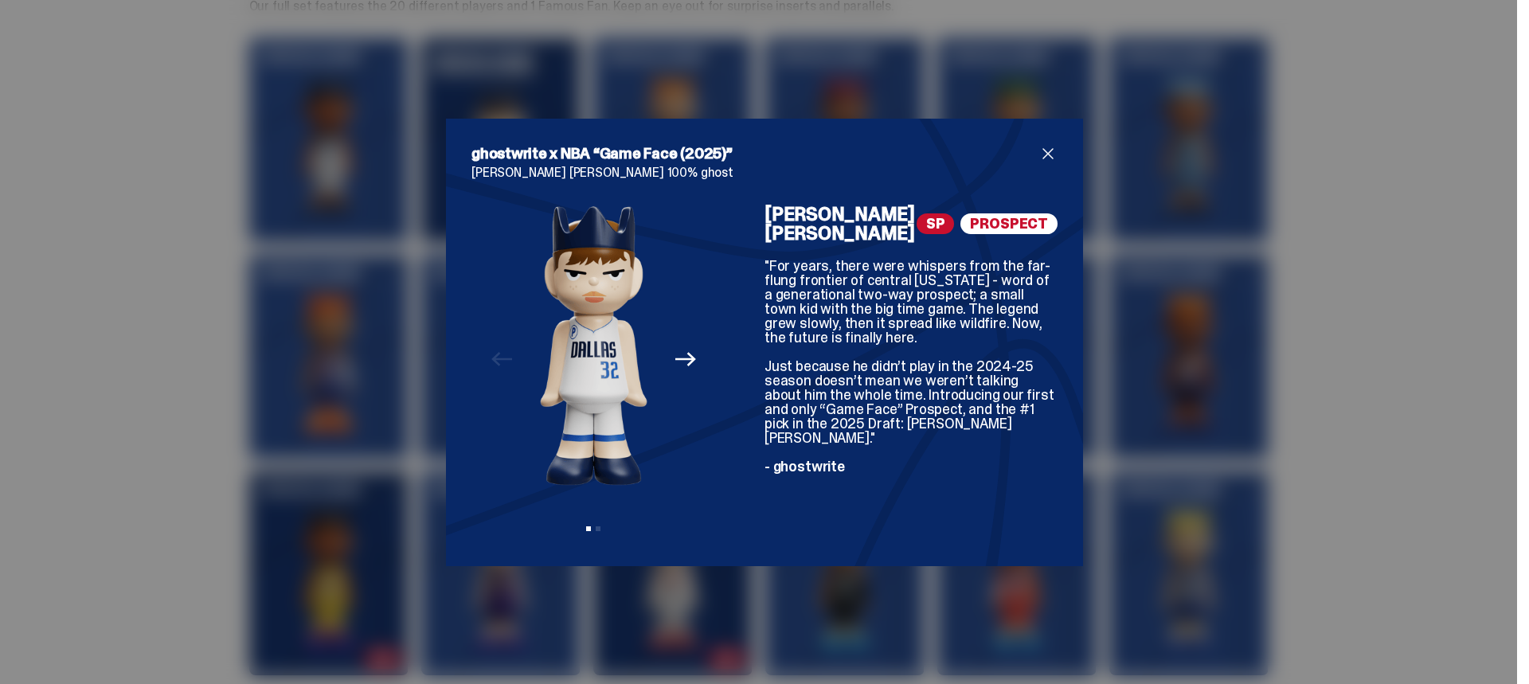
click at [1042, 148] on span "close" at bounding box center [1048, 153] width 19 height 19
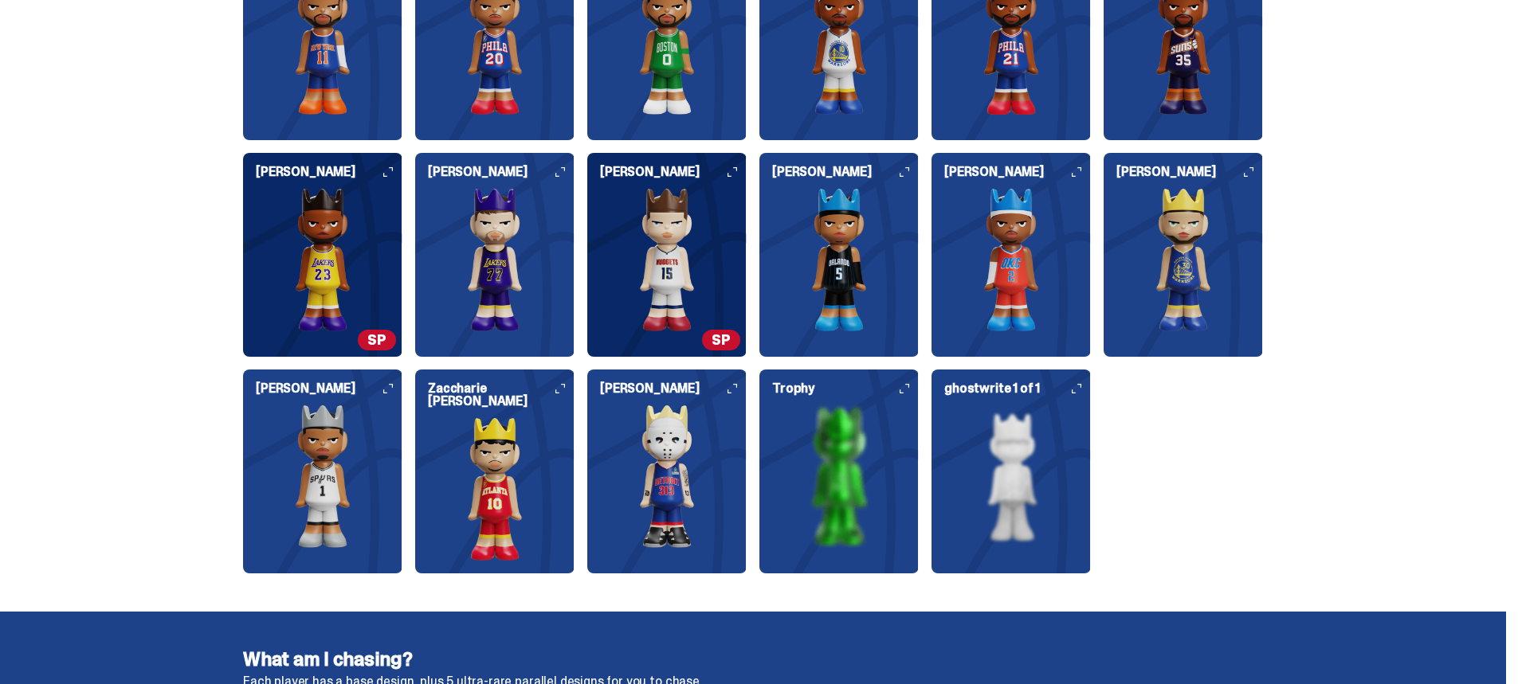
scroll to position [1792, 0]
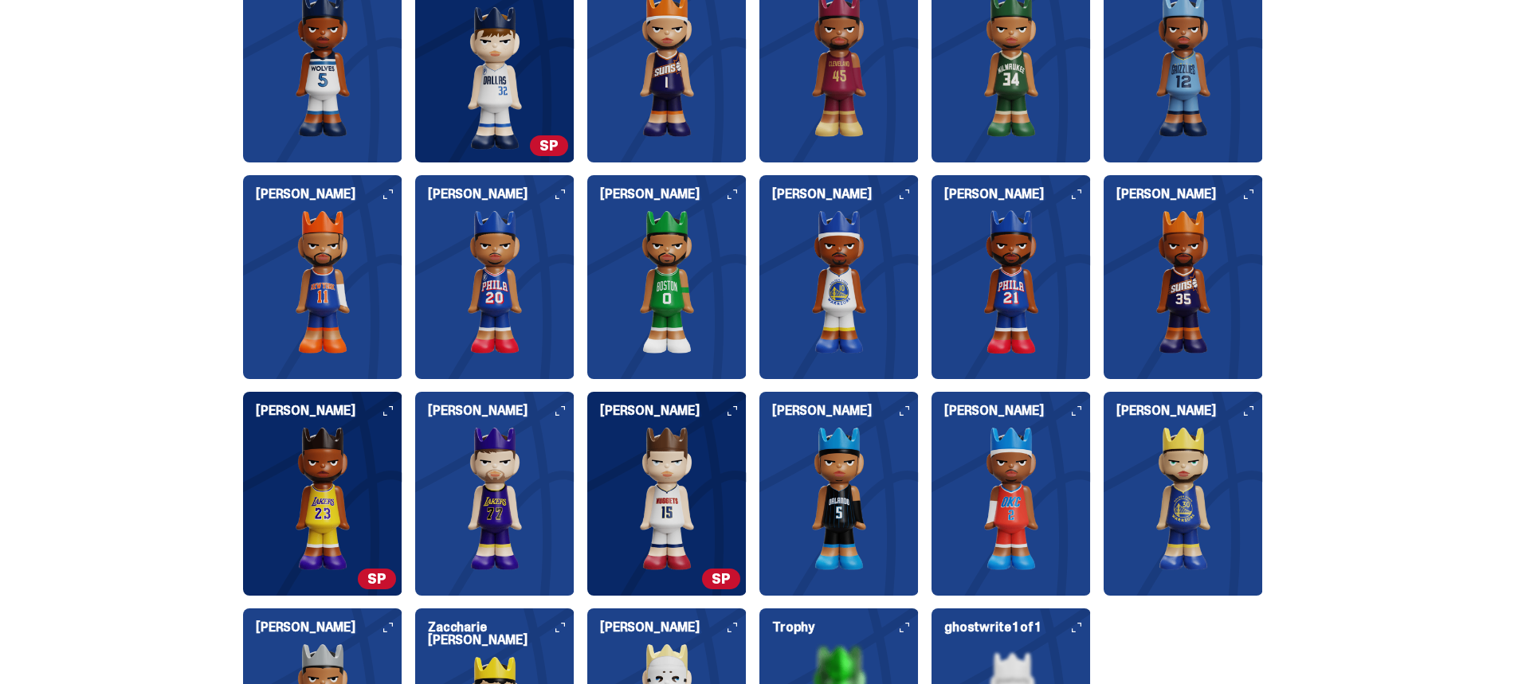
click at [574, 300] on img at bounding box center [494, 281] width 159 height 143
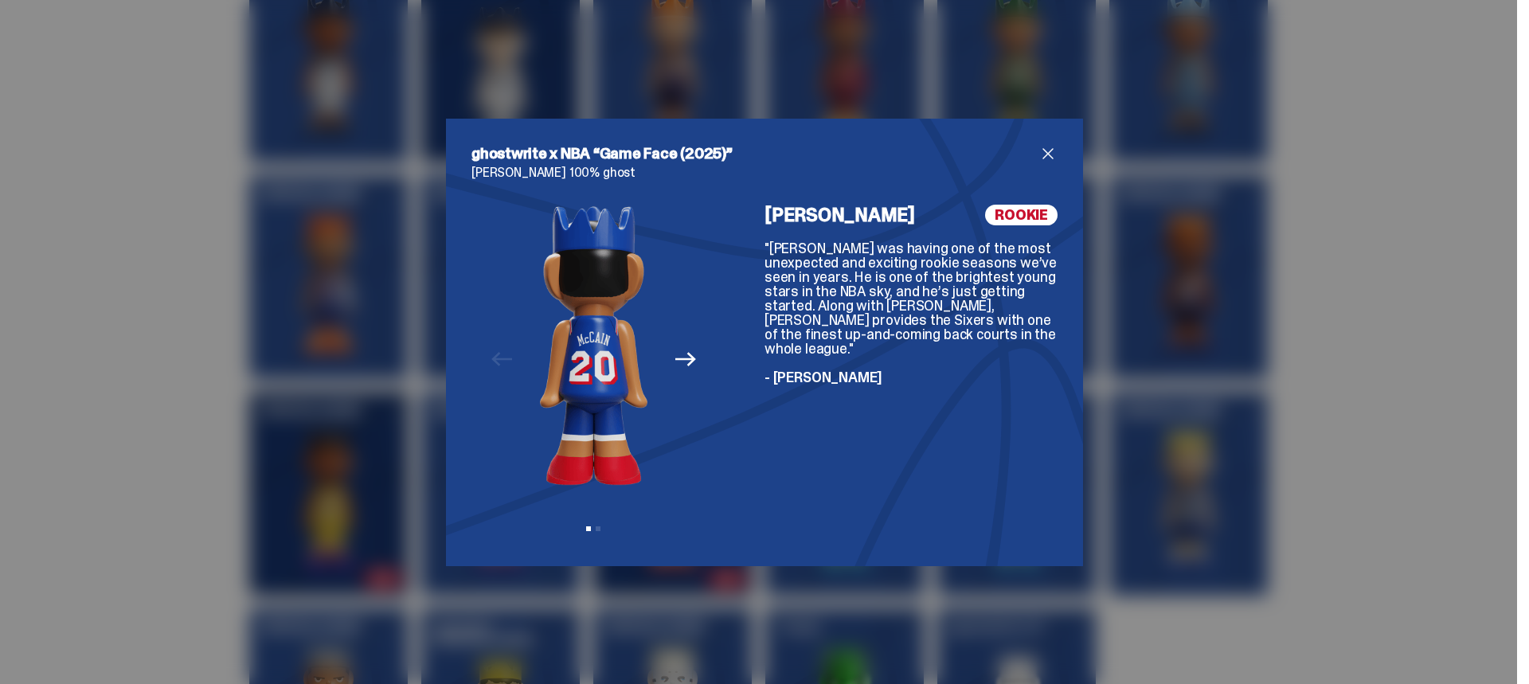
click at [524, 291] on div "Previous Next View slide 1 View slide 2" at bounding box center [594, 373] width 245 height 336
click at [1039, 151] on span "close" at bounding box center [1048, 153] width 19 height 19
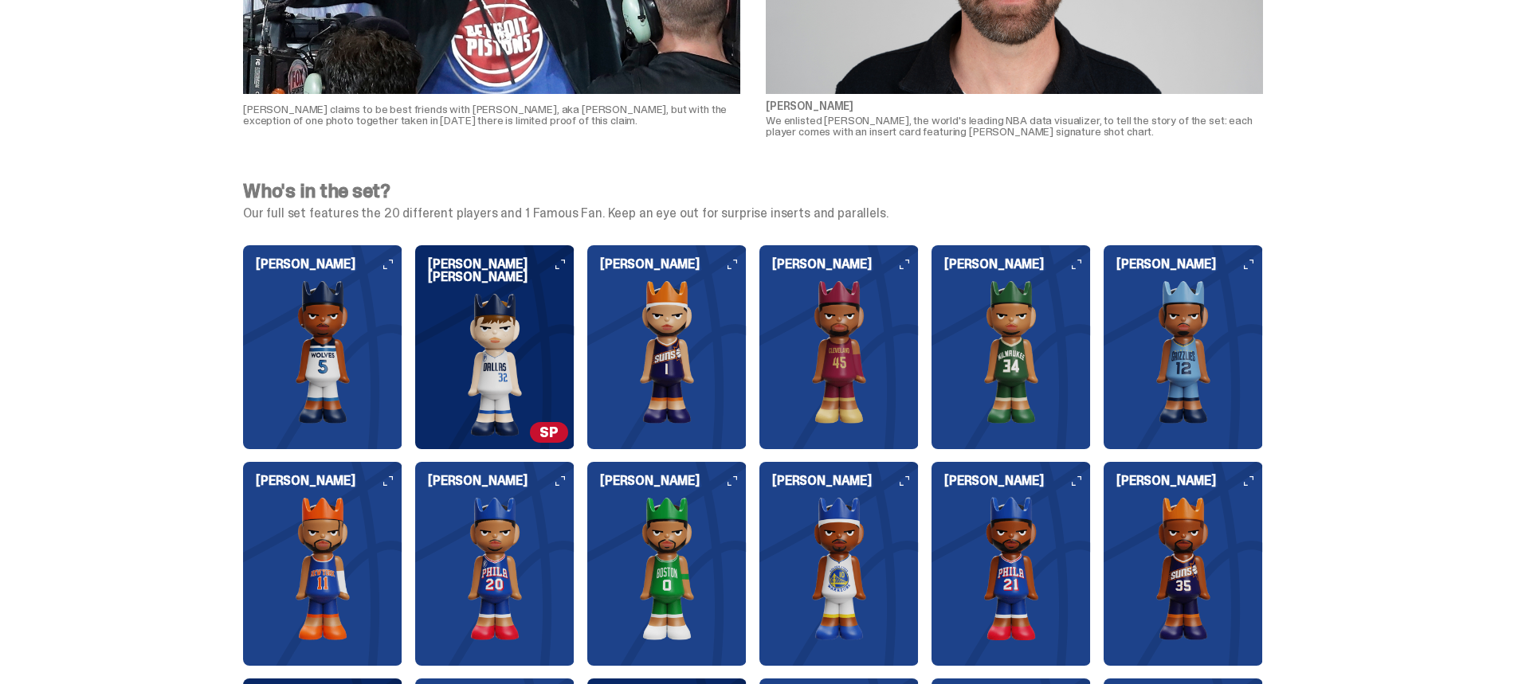
scroll to position [1712, 0]
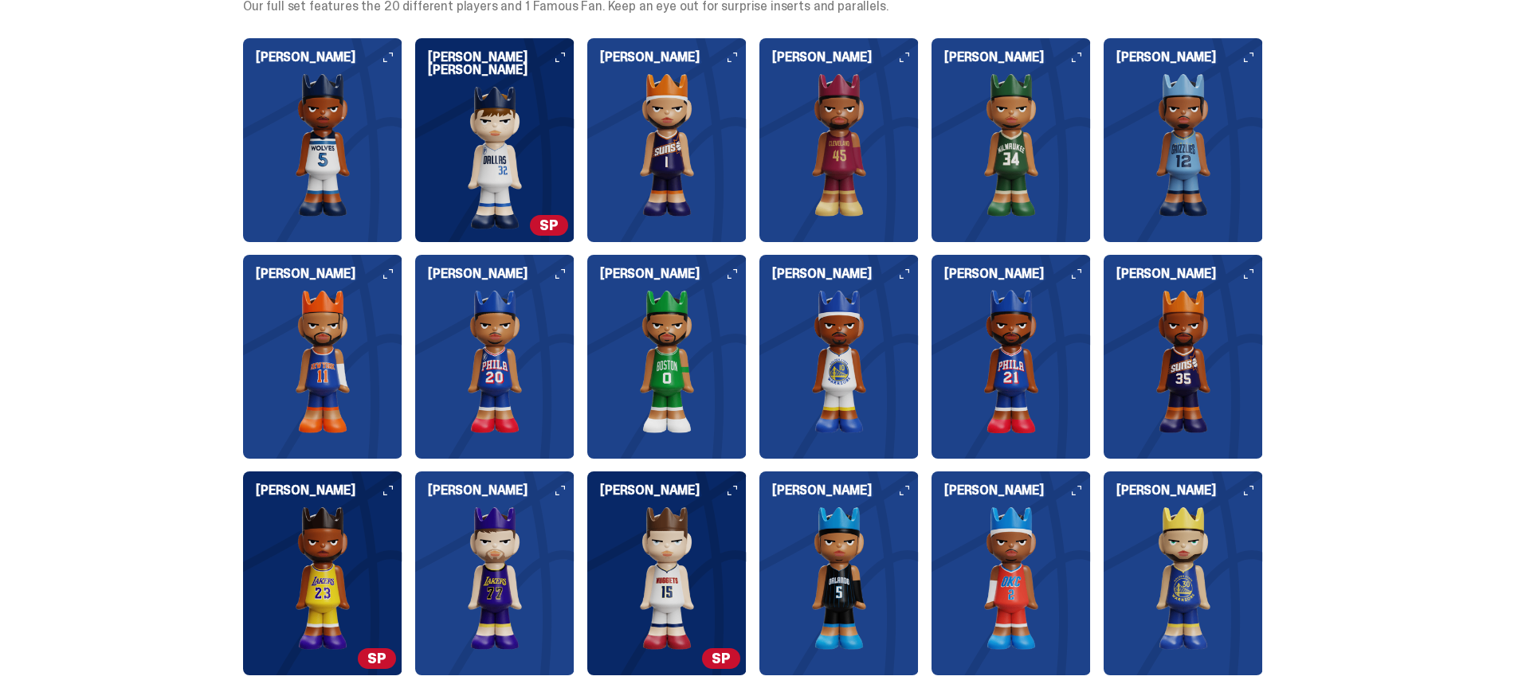
click at [517, 347] on img at bounding box center [494, 361] width 159 height 143
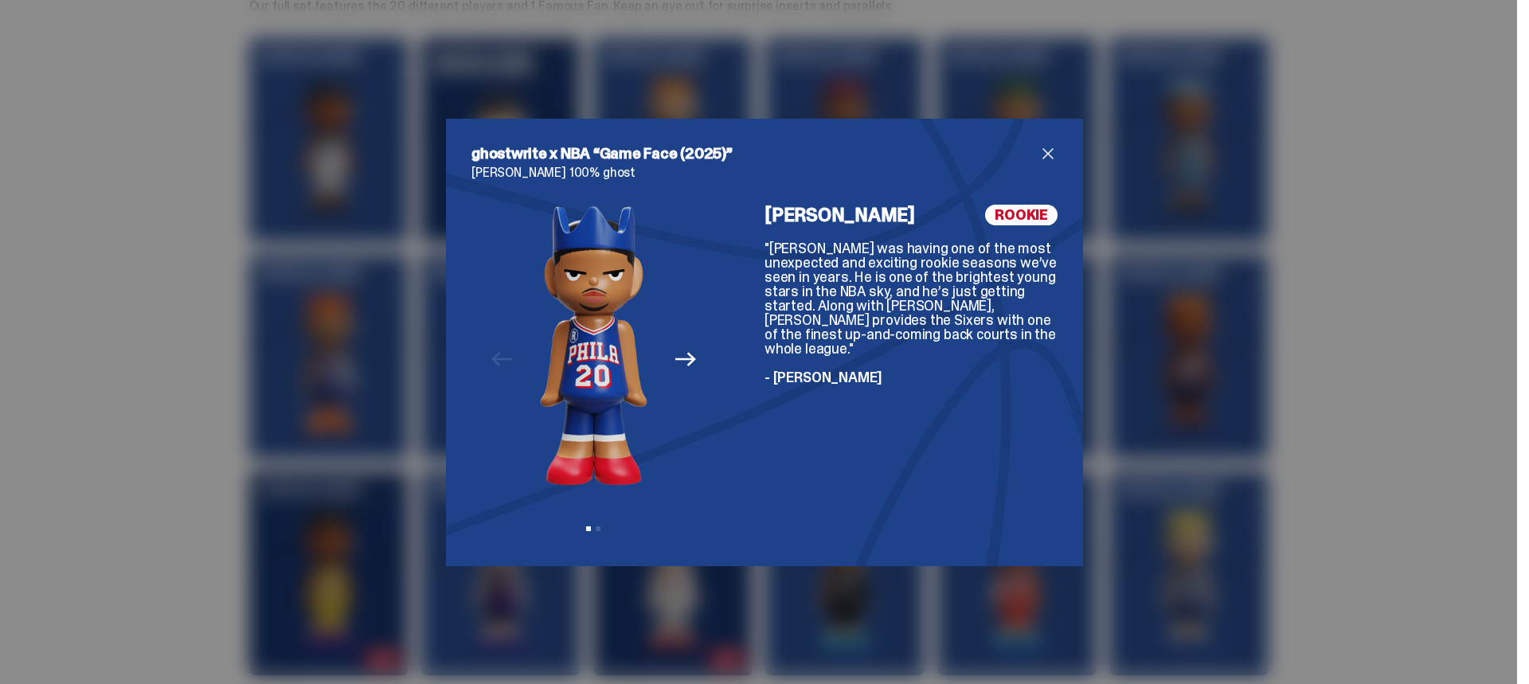
click at [378, 246] on div "ghostwrite x NBA “Game Face (2025)” [PERSON_NAME] 100% ghost Previous Next View…" at bounding box center [764, 342] width 1529 height 684
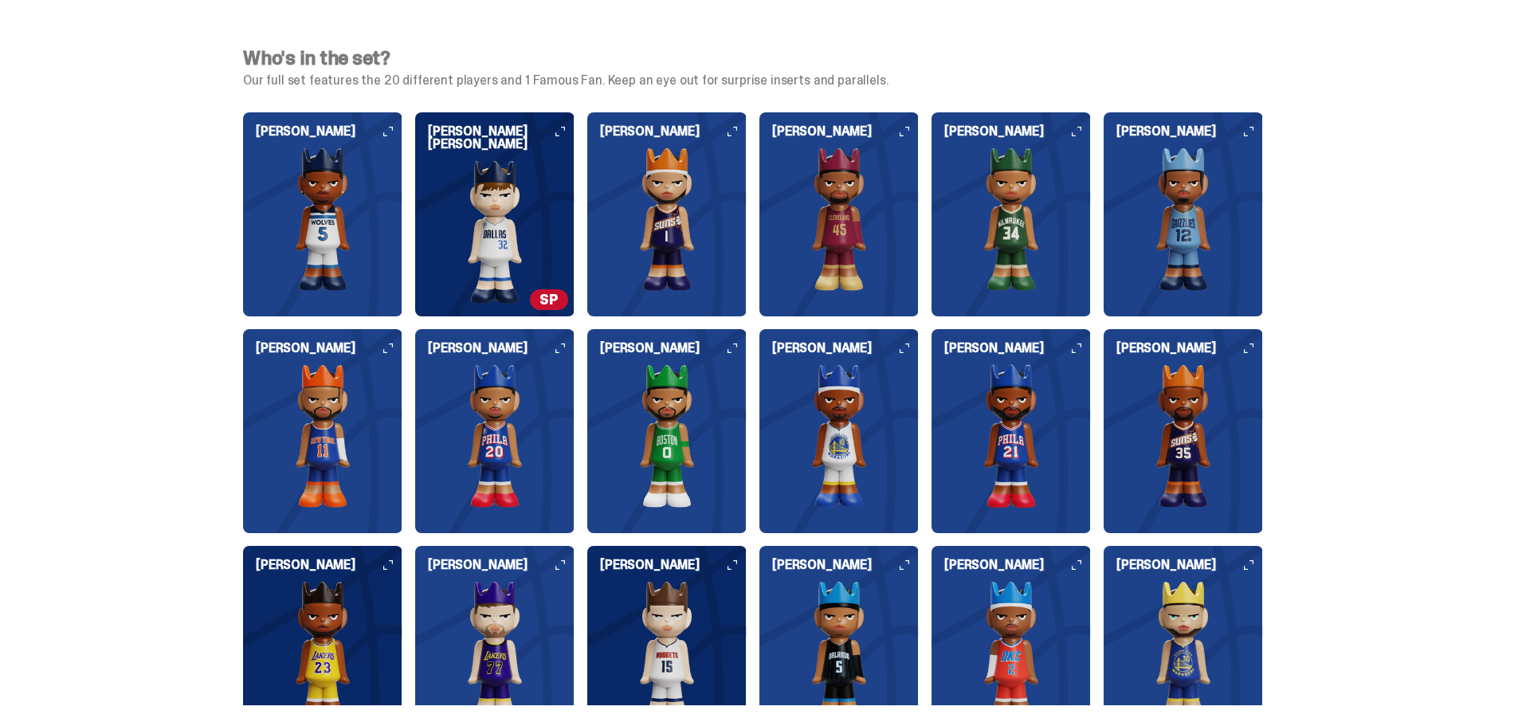
scroll to position [1632, 0]
